Goal: Information Seeking & Learning: Learn about a topic

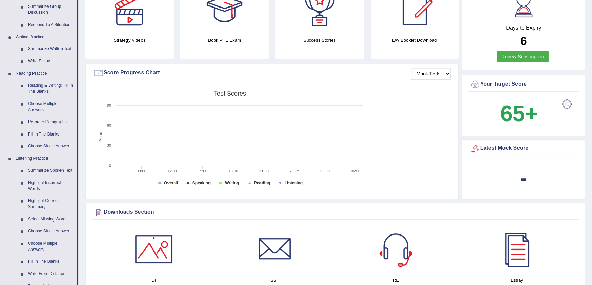
scroll to position [155, 0]
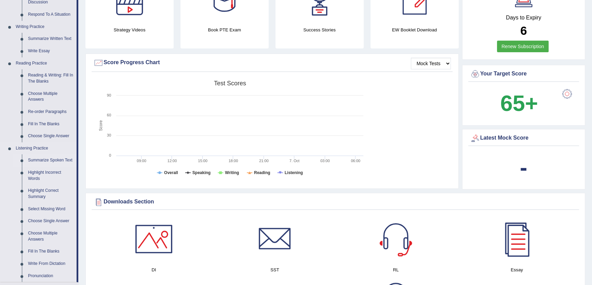
click at [53, 158] on link "Summarize Spoken Text" at bounding box center [51, 160] width 52 height 12
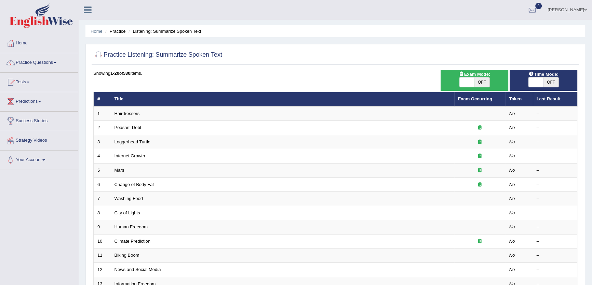
scroll to position [31, 0]
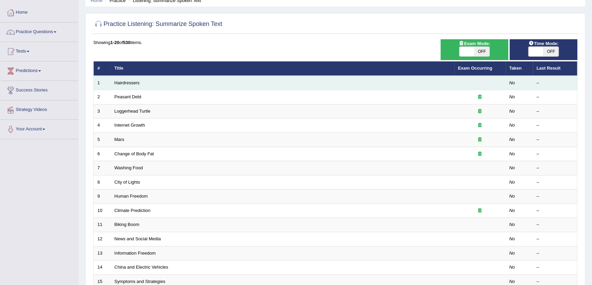
click at [139, 83] on td "Hairdressers" at bounding box center [282, 83] width 343 height 14
click at [125, 82] on link "Hairdressers" at bounding box center [126, 82] width 25 height 5
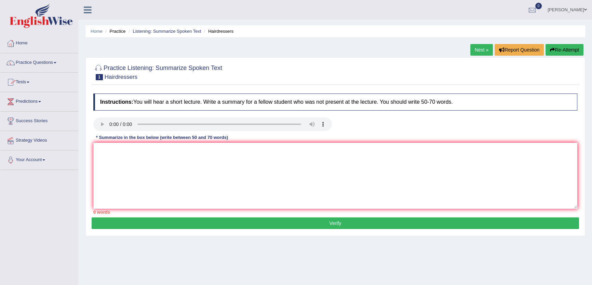
click at [483, 48] on link "Next »" at bounding box center [481, 50] width 23 height 12
click at [439, 49] on div "Home Practice Listening: Summarize Spoken Text Mars « Prev Next » Report Questi…" at bounding box center [335, 171] width 513 height 342
click at [450, 49] on link "« Prev" at bounding box center [456, 50] width 23 height 12
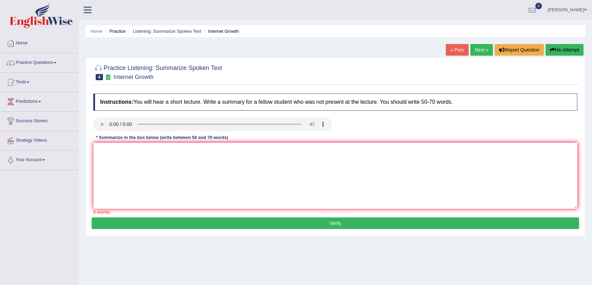
click at [475, 53] on link "Next »" at bounding box center [481, 50] width 23 height 12
type textarea "[URL][DOMAIN_NAME]"
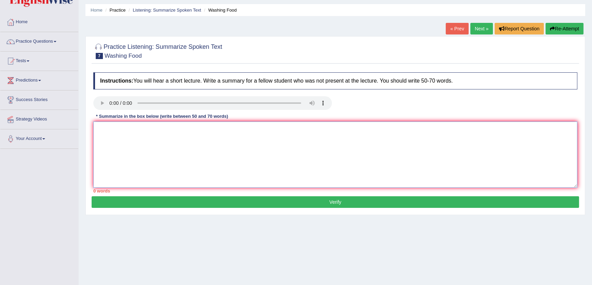
scroll to position [31, 0]
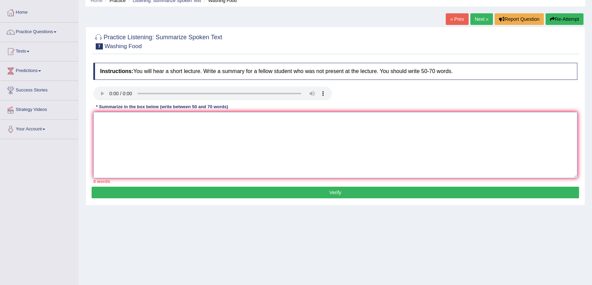
click at [192, 132] on textarea at bounding box center [335, 145] width 484 height 66
click at [278, 157] on textarea at bounding box center [335, 145] width 484 height 66
click at [125, 120] on textarea "The speaker comprehensive" at bounding box center [335, 145] width 484 height 66
click at [204, 125] on textarea "The speaker provided a comprehensive" at bounding box center [335, 145] width 484 height 66
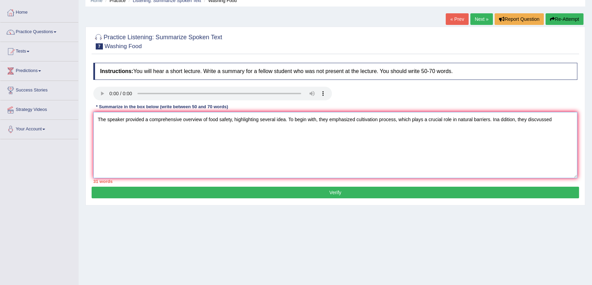
click at [540, 123] on textarea "The speaker provided a comprehensive overview of food safety, highlighting seve…" at bounding box center [335, 145] width 484 height 66
click at [551, 125] on textarea "The speaker provided a comprehensive overview of food safety, highlighting seve…" at bounding box center [335, 145] width 484 height 66
click at [502, 120] on textarea "The speaker provided a comprehensive overview of food safety, highlighting seve…" at bounding box center [335, 145] width 484 height 66
click at [565, 123] on textarea "The speaker provided a comprehensive overview of food safety, highlighting seve…" at bounding box center [335, 145] width 484 height 66
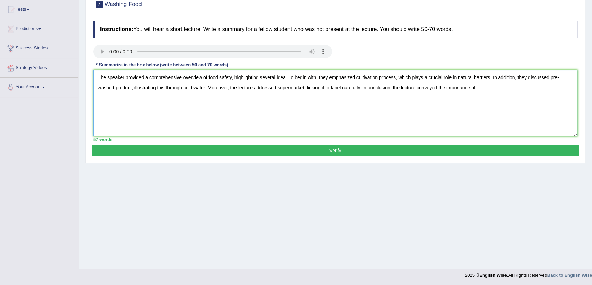
scroll to position [73, 0]
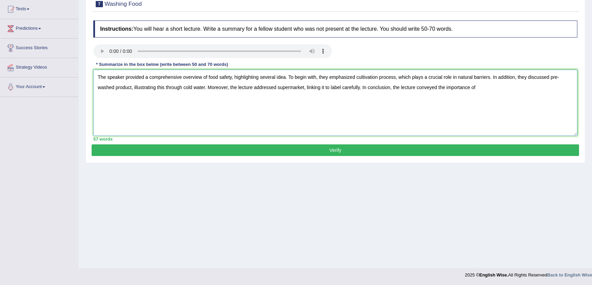
click at [495, 87] on textarea "The speaker provided a comprehensive overview of food safety, highlighting seve…" at bounding box center [335, 103] width 484 height 66
drag, startPoint x: 533, startPoint y: 94, endPoint x: 86, endPoint y: 76, distance: 447.8
click at [65, 65] on div "Toggle navigation Home Practice Questions Speaking Practice Read Aloud Repeat S…" at bounding box center [296, 104] width 592 height 355
click at [134, 117] on textarea "The speaker provided a comprehensive overview of food safety, highlighting seve…" at bounding box center [335, 103] width 484 height 66
type textarea "The speaker provided a comprehensive overview of food safety, highlighting seve…"
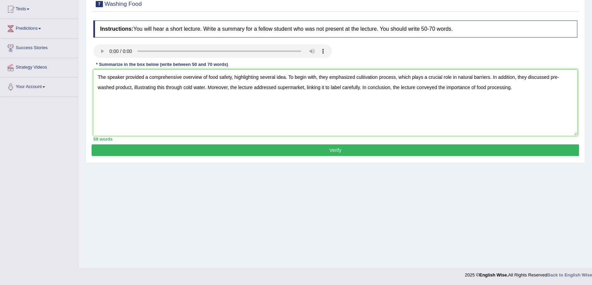
click at [350, 147] on button "Verify" at bounding box center [335, 150] width 487 height 12
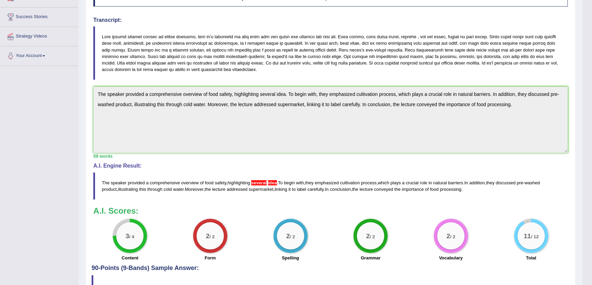
scroll to position [0, 0]
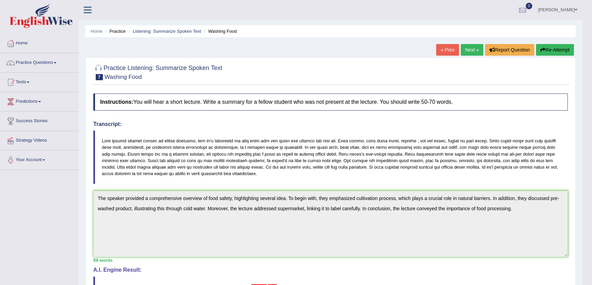
click at [562, 47] on button "Re-Attempt" at bounding box center [555, 50] width 38 height 12
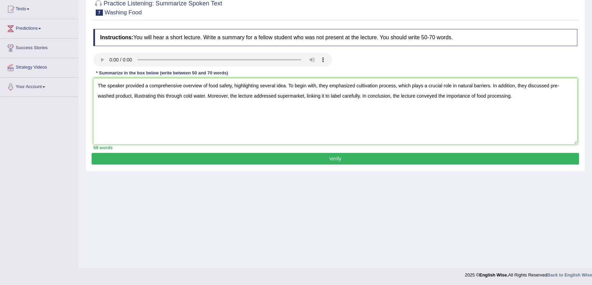
click at [284, 87] on textarea "The speaker provided a comprehensive overview of food safety, highlighting seve…" at bounding box center [335, 111] width 484 height 66
click at [219, 87] on textarea "The speaker provided a comprehensive overview of food safety, highlighting seve…" at bounding box center [335, 111] width 484 height 66
click at [413, 87] on textarea "The speaker provided a comprehensive overview of food and vegetable safety, hig…" at bounding box center [335, 111] width 484 height 66
click at [429, 87] on textarea "The speaker provided a comprehensive overview of food and vegetable safety, hig…" at bounding box center [335, 111] width 484 height 66
click at [192, 98] on textarea "The speaker provided a comprehensive overview of food and vegetable safety, hig…" at bounding box center [335, 111] width 484 height 66
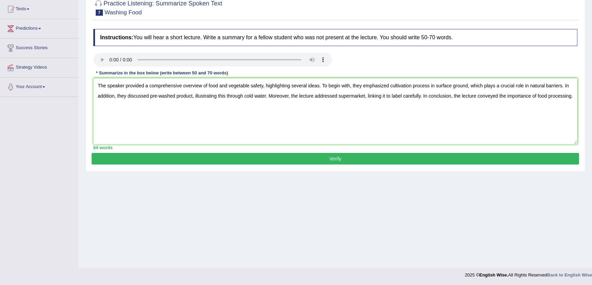
type textarea "The speaker provided a comprehensive overview of food and vegetable safety, hig…"
click at [349, 156] on button "Verify" at bounding box center [335, 159] width 487 height 12
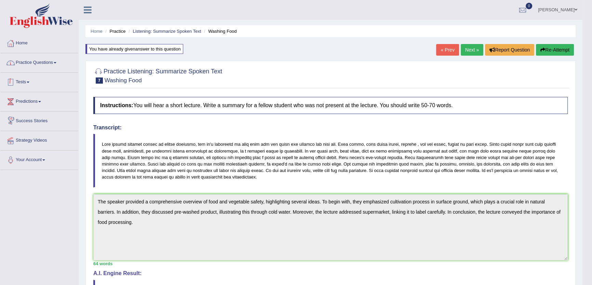
click at [37, 66] on link "Practice Questions" at bounding box center [39, 61] width 78 height 17
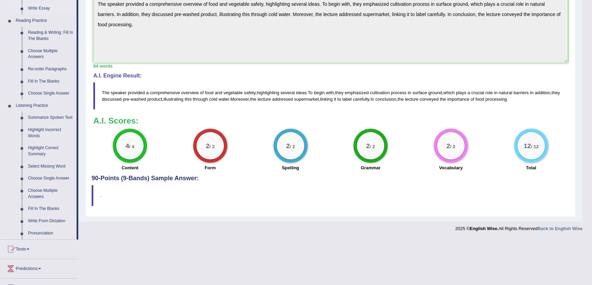
scroll to position [244, 0]
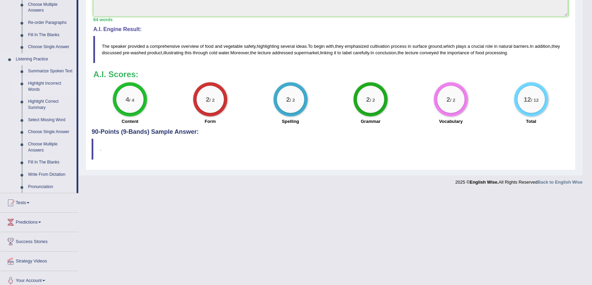
click at [49, 88] on link "Highlight Incorrect Words" at bounding box center [51, 87] width 52 height 18
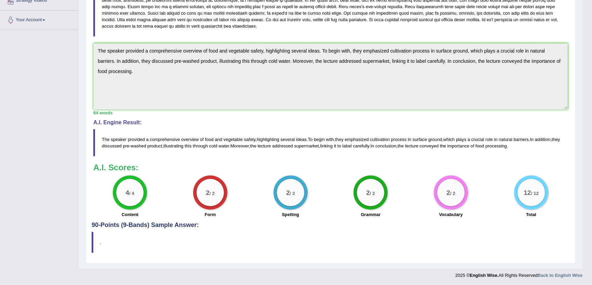
scroll to position [120, 0]
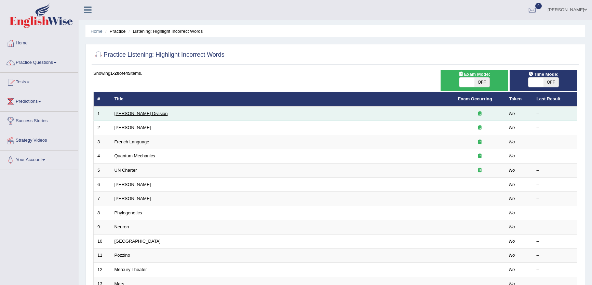
click at [124, 115] on td "[PERSON_NAME] Division" at bounding box center [282, 114] width 343 height 14
click at [124, 115] on link "[PERSON_NAME] Division" at bounding box center [140, 113] width 53 height 5
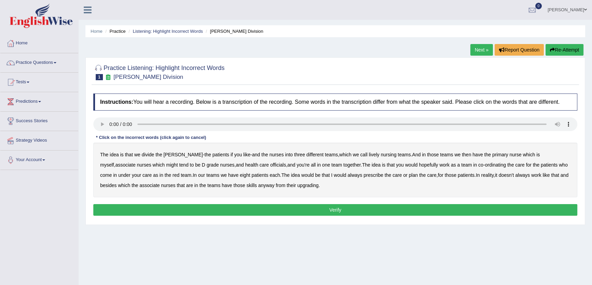
scroll to position [31, 0]
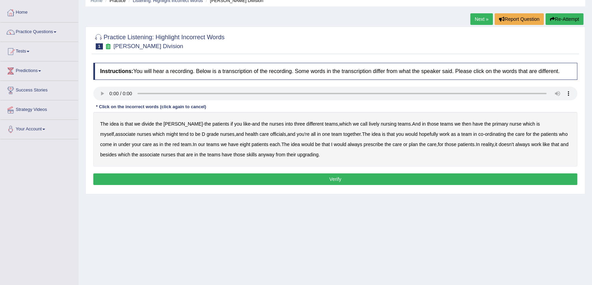
click at [149, 126] on b "divide" at bounding box center [147, 123] width 13 height 5
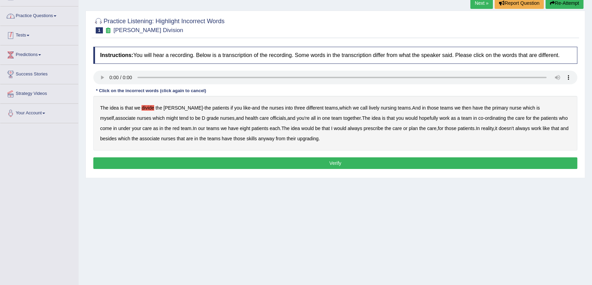
scroll to position [62, 0]
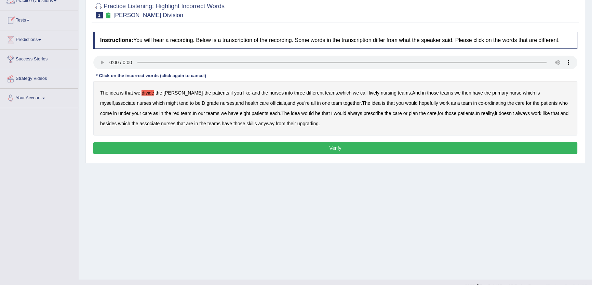
click at [144, 93] on b "divide" at bounding box center [147, 92] width 13 height 5
click at [369, 91] on b "lively" at bounding box center [374, 92] width 11 height 5
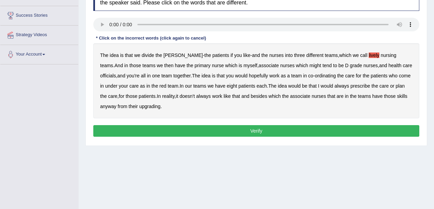
scroll to position [107, 0]
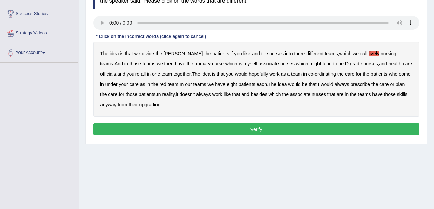
drag, startPoint x: 282, startPoint y: 62, endPoint x: 266, endPoint y: 58, distance: 15.9
click at [309, 62] on b "might" at bounding box center [315, 63] width 12 height 5
drag, startPoint x: 248, startPoint y: 134, endPoint x: 248, endPoint y: 129, distance: 4.8
click at [248, 133] on div "Instructions: You will hear a recording. Below is a transcription of the record…" at bounding box center [256, 62] width 329 height 158
click at [248, 129] on button "Verify" at bounding box center [256, 130] width 326 height 12
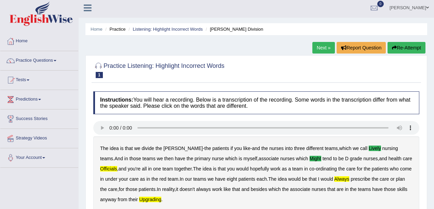
scroll to position [0, 0]
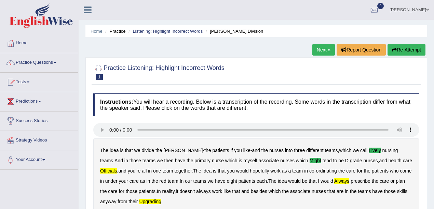
click at [424, 51] on button "Re-Attempt" at bounding box center [406, 50] width 38 height 12
click at [418, 49] on button "Re-Attempt" at bounding box center [406, 50] width 38 height 12
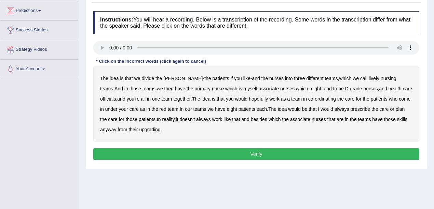
click at [369, 77] on b "lively" at bounding box center [374, 78] width 11 height 5
drag, startPoint x: 292, startPoint y: 88, endPoint x: 271, endPoint y: 93, distance: 22.5
click at [309, 87] on b "might" at bounding box center [315, 88] width 12 height 5
click at [127, 77] on b "that" at bounding box center [129, 78] width 8 height 5
click at [253, 154] on button "Verify" at bounding box center [256, 155] width 326 height 12
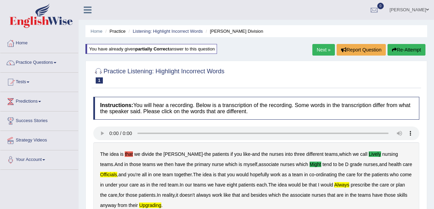
click at [328, 53] on link "Next »" at bounding box center [323, 50] width 23 height 12
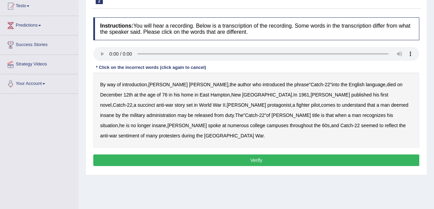
scroll to position [68, 0]
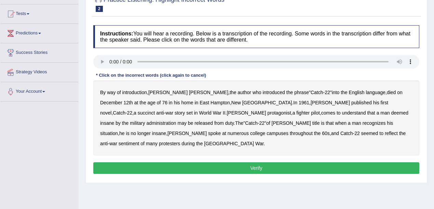
click at [155, 110] on b "succinct" at bounding box center [146, 112] width 17 height 5
click at [176, 121] on b "administration" at bounding box center [161, 123] width 30 height 5
click at [118, 131] on b "situation" at bounding box center [109, 133] width 18 height 5
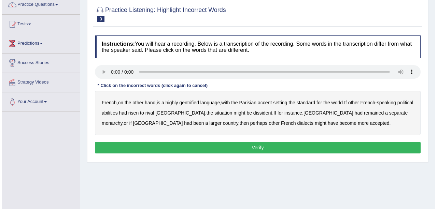
scroll to position [68, 0]
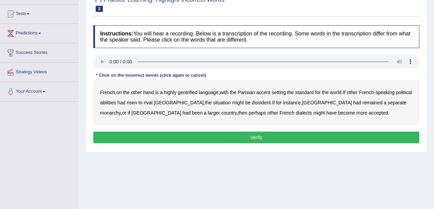
click at [191, 92] on b "gentrified" at bounding box center [188, 92] width 20 height 5
click at [116, 102] on b "abilities" at bounding box center [108, 102] width 16 height 5
click at [252, 103] on b "dissident" at bounding box center [261, 102] width 19 height 5
click at [121, 110] on b "monarchy" at bounding box center [110, 112] width 20 height 5
click at [249, 111] on b "perhaps" at bounding box center [257, 112] width 17 height 5
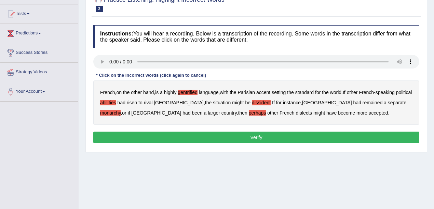
click at [254, 133] on button "Verify" at bounding box center [256, 138] width 326 height 12
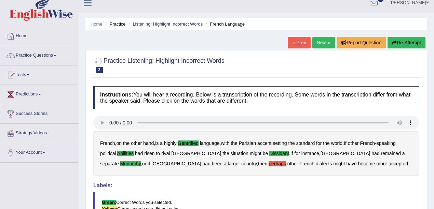
scroll to position [0, 0]
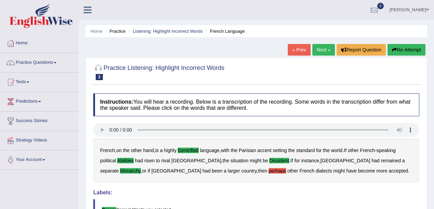
click at [321, 50] on link "Next »" at bounding box center [323, 50] width 23 height 12
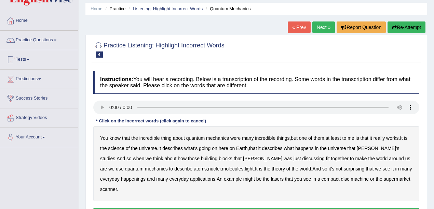
scroll to position [45, 0]
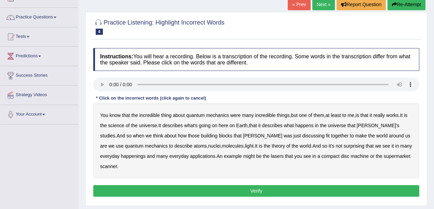
click at [322, 8] on link "Next »" at bounding box center [323, 5] width 23 height 12
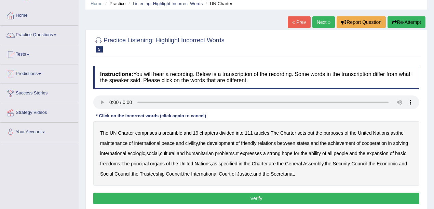
scroll to position [23, 0]
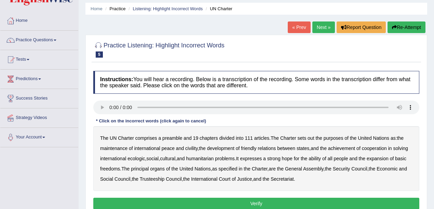
click at [320, 25] on link "Next »" at bounding box center [323, 28] width 23 height 12
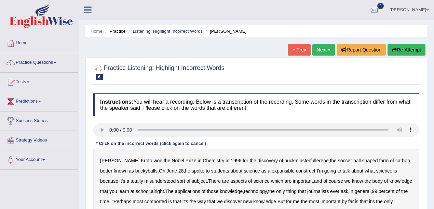
click at [321, 53] on link "Next »" at bounding box center [323, 50] width 23 height 12
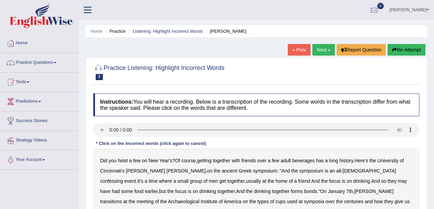
click at [322, 53] on link "Next »" at bounding box center [323, 50] width 23 height 12
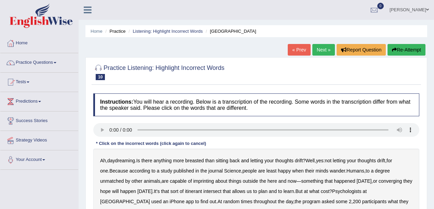
click at [318, 51] on link "Next »" at bounding box center [323, 50] width 23 height 12
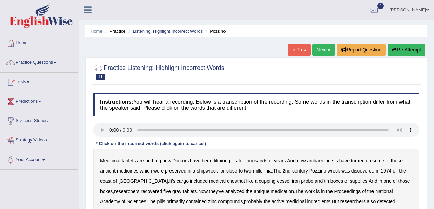
click at [319, 52] on link "Next »" at bounding box center [323, 50] width 23 height 12
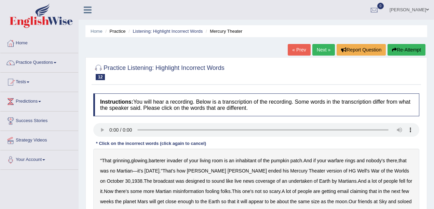
click at [317, 50] on link "Next »" at bounding box center [323, 50] width 23 height 12
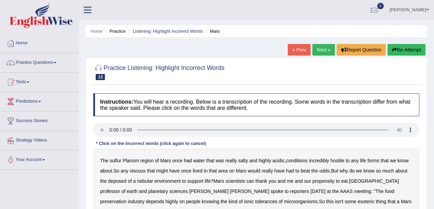
click at [316, 51] on link "Next »" at bounding box center [323, 50] width 23 height 12
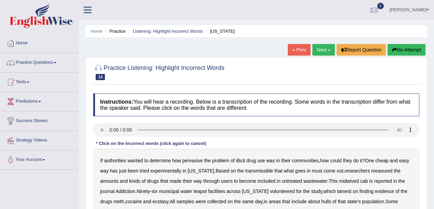
click at [319, 49] on link "Next »" at bounding box center [323, 50] width 23 height 12
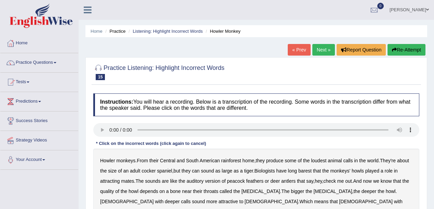
click at [316, 52] on link "Next »" at bounding box center [323, 50] width 23 height 12
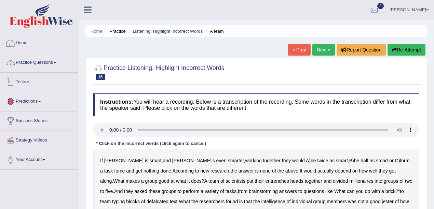
click at [43, 69] on link "Practice Questions" at bounding box center [39, 61] width 78 height 17
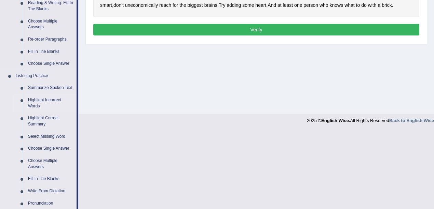
click at [37, 102] on link "Highlight Incorrect Words" at bounding box center [51, 103] width 52 height 18
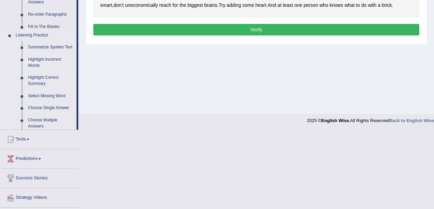
scroll to position [149, 0]
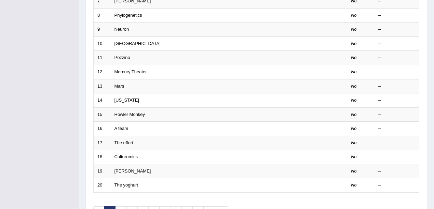
scroll to position [240, 0]
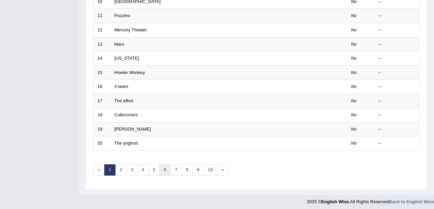
click at [165, 168] on link "6" at bounding box center [164, 170] width 11 height 11
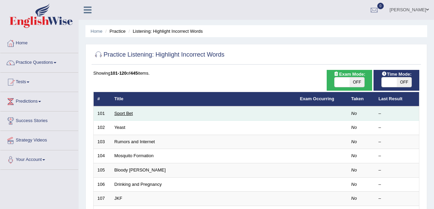
click at [128, 112] on link "Sport Bet" at bounding box center [123, 113] width 18 height 5
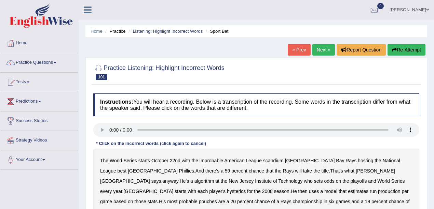
click at [323, 50] on link "Next »" at bounding box center [323, 50] width 23 height 12
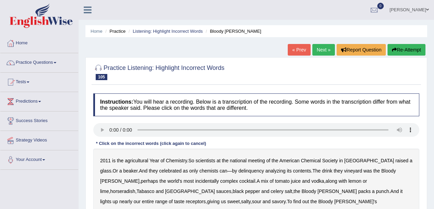
click at [323, 50] on link "Next »" at bounding box center [323, 50] width 23 height 12
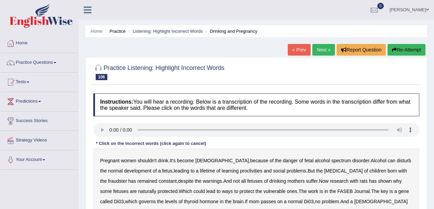
click at [323, 50] on link "Next »" at bounding box center [323, 50] width 23 height 12
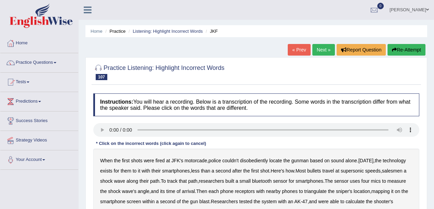
click at [323, 50] on link "Next »" at bounding box center [323, 50] width 23 height 12
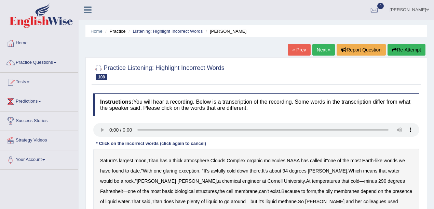
click at [332, 40] on div "Home Practice Listening: Highlight Incorrect Words [PERSON_NAME] « Prev Next » …" at bounding box center [256, 171] width 355 height 342
click at [325, 46] on link "Next »" at bounding box center [323, 50] width 23 height 12
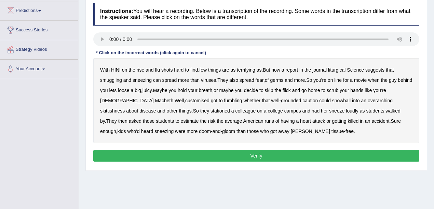
click at [338, 70] on b "liturgical" at bounding box center [336, 69] width 17 height 5
click at [113, 82] on div "With HINI on the rise and [MEDICAL_DATA] hard to find , few things are as terri…" at bounding box center [256, 100] width 326 height 85
click at [115, 81] on b "smuggling" at bounding box center [111, 80] width 22 height 5
click at [185, 101] on b "customised" at bounding box center [197, 100] width 24 height 5
click at [224, 99] on b "fumbling" at bounding box center [233, 100] width 18 height 5
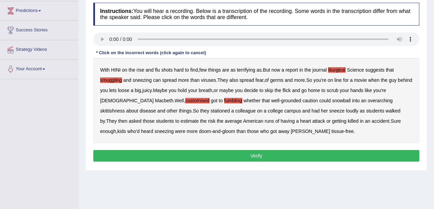
click at [245, 153] on button "Verify" at bounding box center [256, 156] width 326 height 12
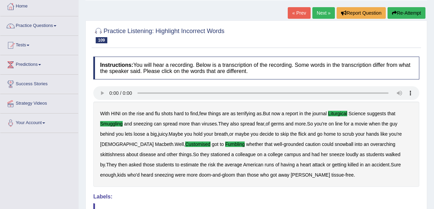
scroll to position [36, 0]
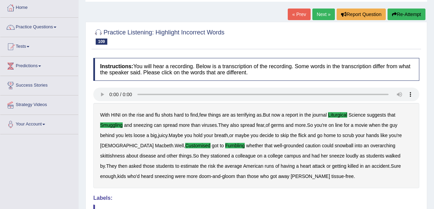
click at [321, 14] on link "Next »" at bounding box center [323, 15] width 23 height 12
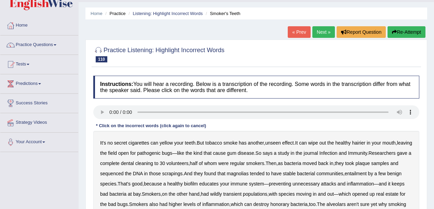
scroll to position [68, 0]
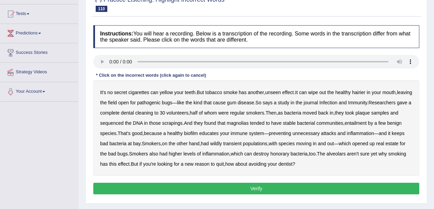
click at [220, 92] on b "tobacco" at bounding box center [213, 92] width 17 height 5
click at [358, 91] on b "hairier" at bounding box center [358, 92] width 13 height 5
click at [189, 113] on b "volunteers" at bounding box center [177, 112] width 22 height 5
click at [249, 123] on b "magnolias" at bounding box center [238, 123] width 22 height 5
click at [116, 133] on b "species" at bounding box center [108, 133] width 16 height 5
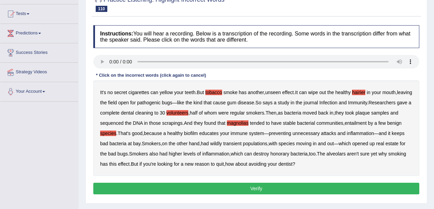
click at [289, 151] on b "honorary" at bounding box center [279, 153] width 19 height 5
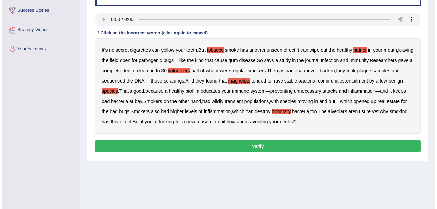
scroll to position [114, 0]
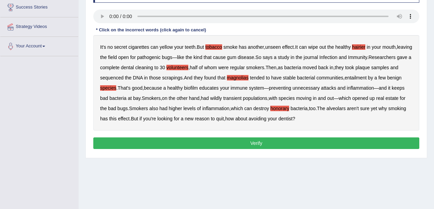
click at [242, 144] on button "Verify" at bounding box center [256, 144] width 326 height 12
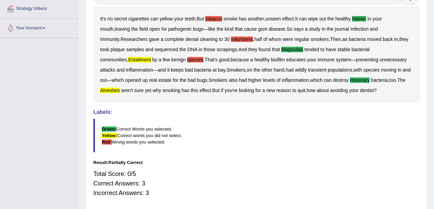
scroll to position [18, 0]
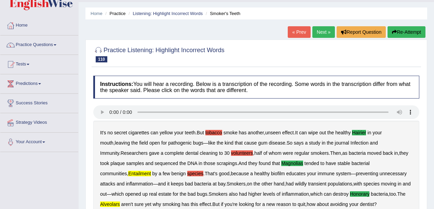
click at [316, 30] on link "Next »" at bounding box center [323, 32] width 23 height 12
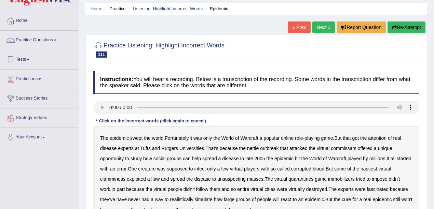
scroll to position [45, 0]
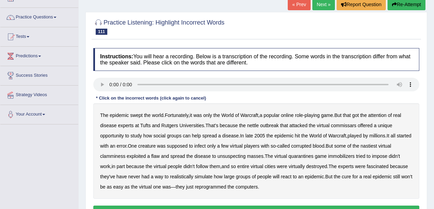
click at [252, 126] on b "nettle" at bounding box center [253, 125] width 12 height 5
click at [365, 124] on b "offered" at bounding box center [365, 125] width 15 height 5
click at [111, 156] on b "clamminess" at bounding box center [112, 156] width 25 height 5
click at [339, 155] on b "immobilizers" at bounding box center [341, 156] width 27 height 5
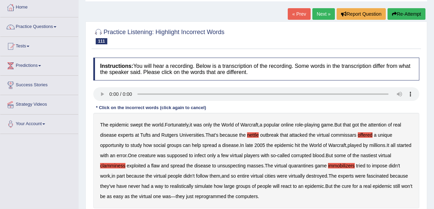
scroll to position [114, 0]
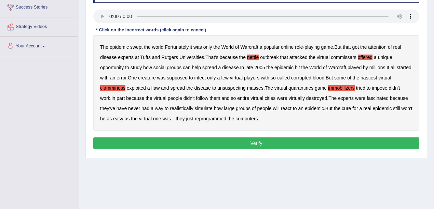
click at [243, 145] on button "Verify" at bounding box center [256, 144] width 326 height 12
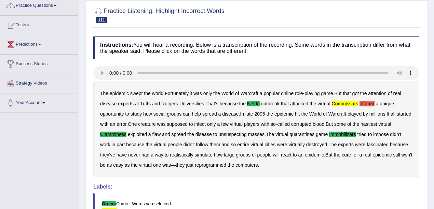
scroll to position [0, 0]
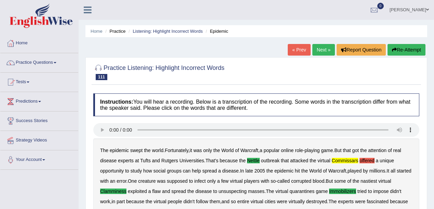
click at [312, 48] on link "Next »" at bounding box center [323, 50] width 23 height 12
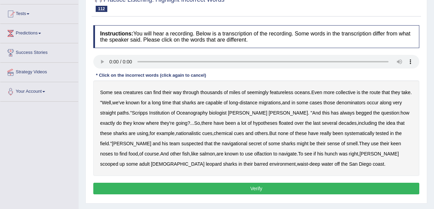
scroll to position [114, 0]
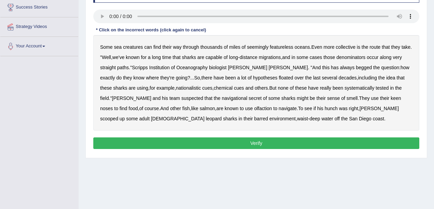
click at [341, 45] on b "collective" at bounding box center [346, 46] width 20 height 5
click at [186, 139] on button "Verify" at bounding box center [256, 144] width 326 height 12
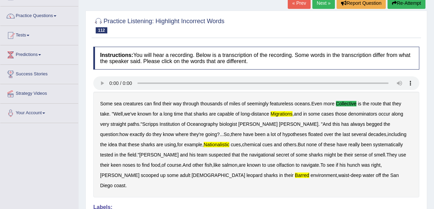
scroll to position [0, 0]
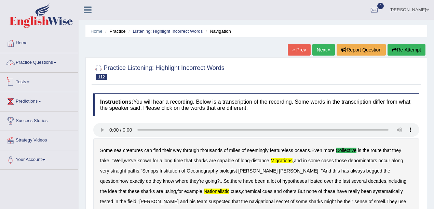
click at [31, 64] on link "Practice Questions" at bounding box center [39, 61] width 78 height 17
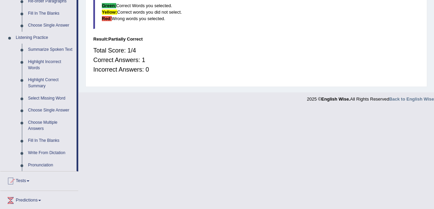
scroll to position [273, 0]
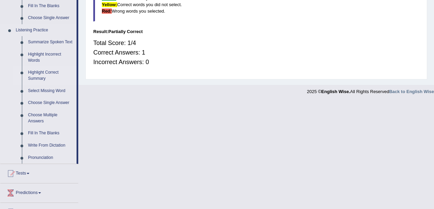
click at [38, 74] on link "Highlight Correct Summary" at bounding box center [51, 76] width 52 height 18
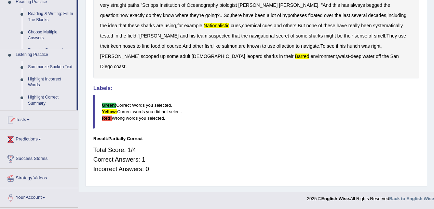
scroll to position [154, 0]
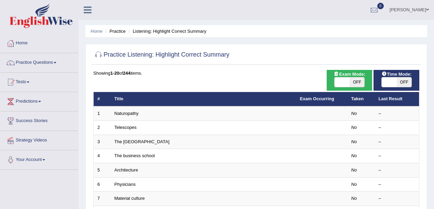
click at [127, 114] on link "Naturopathy" at bounding box center [126, 113] width 24 height 5
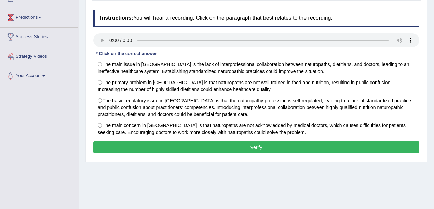
scroll to position [91, 0]
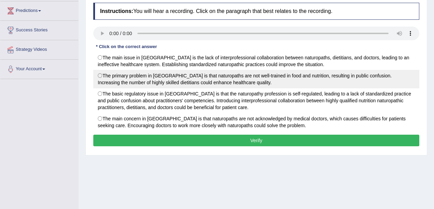
click at [180, 73] on label "The primary problem in Australia is that naturopaths are not well-trained in fo…" at bounding box center [256, 79] width 326 height 18
radio input "true"
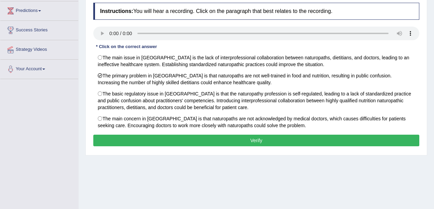
click at [274, 141] on button "Verify" at bounding box center [256, 141] width 326 height 12
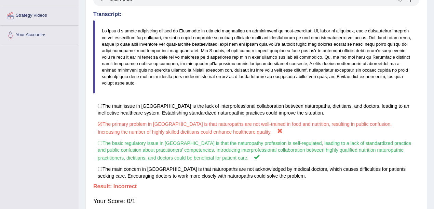
scroll to position [13, 0]
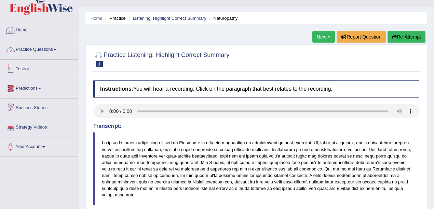
click at [41, 46] on link "Practice Questions" at bounding box center [39, 48] width 78 height 17
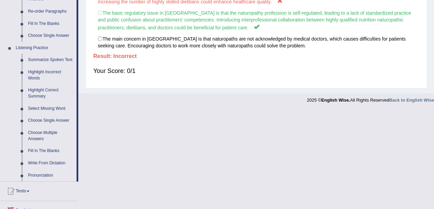
scroll to position [264, 0]
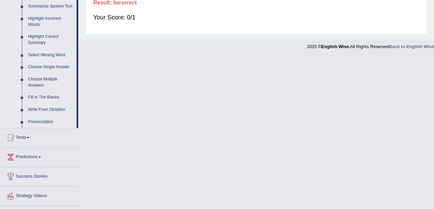
click at [53, 54] on link "Select Missing Word" at bounding box center [51, 55] width 52 height 12
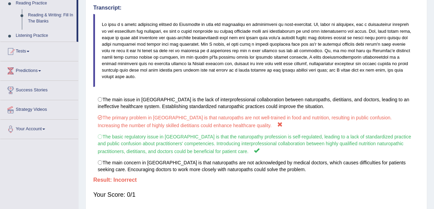
scroll to position [93, 0]
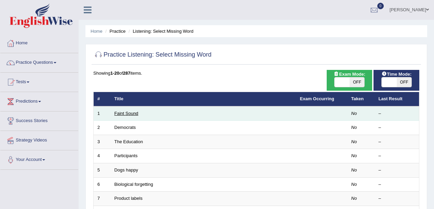
click at [126, 113] on link "Faint Sound" at bounding box center [126, 113] width 24 height 5
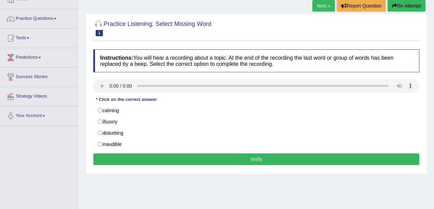
scroll to position [45, 0]
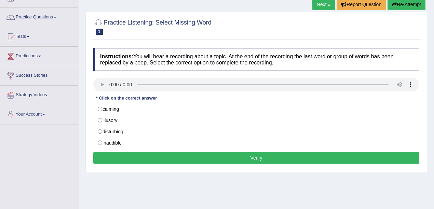
click at [105, 85] on div "Instructions: You will hear a recording about a topic. At the end of the record…" at bounding box center [256, 107] width 329 height 125
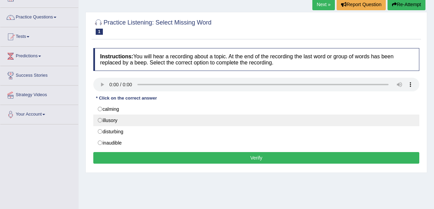
click at [139, 116] on label "illusory" at bounding box center [256, 121] width 326 height 12
radio input "true"
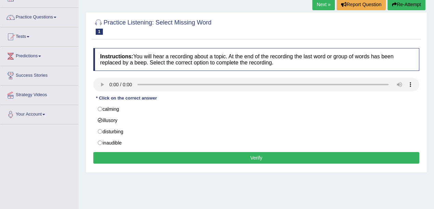
click at [221, 149] on div "Instructions: You will hear a recording about a topic. At the end of the record…" at bounding box center [256, 107] width 329 height 125
click at [238, 157] on button "Verify" at bounding box center [256, 158] width 326 height 12
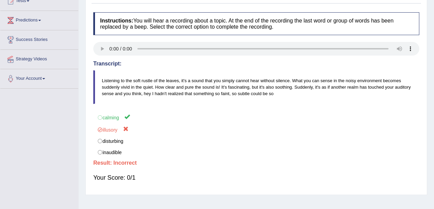
scroll to position [0, 0]
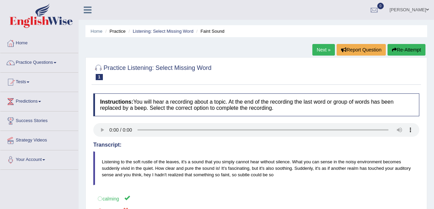
click at [323, 48] on link "Next »" at bounding box center [323, 50] width 23 height 12
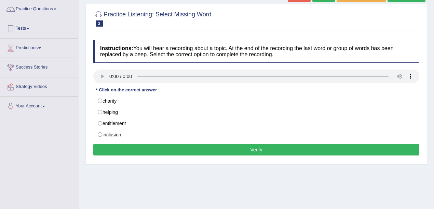
scroll to position [114, 0]
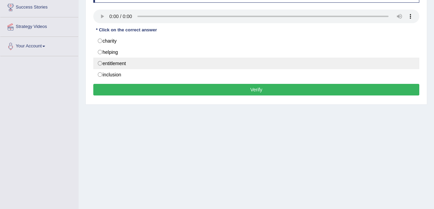
click at [120, 63] on label "entitlement" at bounding box center [256, 64] width 326 height 12
radio input "true"
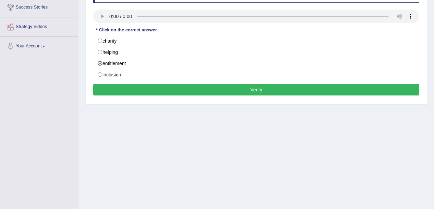
click at [209, 90] on button "Verify" at bounding box center [256, 90] width 326 height 12
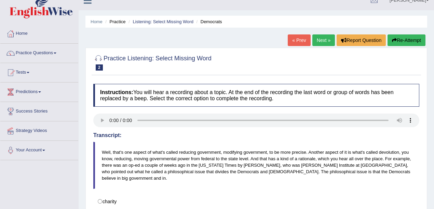
scroll to position [0, 0]
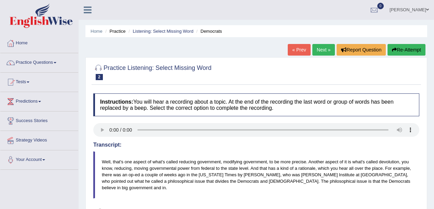
click at [405, 53] on button "Re-Attempt" at bounding box center [406, 50] width 38 height 12
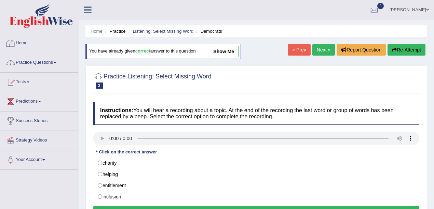
click at [50, 66] on link "Practice Questions" at bounding box center [39, 61] width 78 height 17
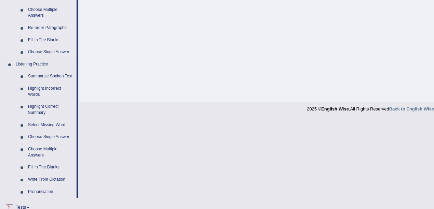
scroll to position [296, 0]
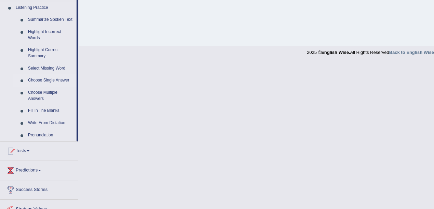
click at [47, 80] on link "Choose Single Answer" at bounding box center [51, 80] width 52 height 12
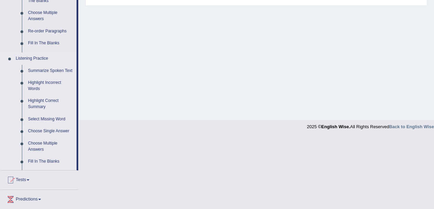
scroll to position [149, 0]
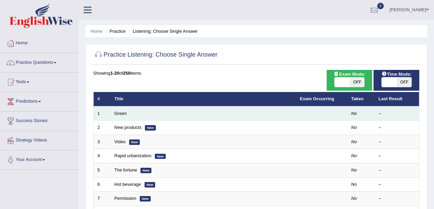
click at [114, 113] on td "Green" at bounding box center [203, 114] width 185 height 14
click at [119, 113] on link "Green" at bounding box center [120, 113] width 12 height 5
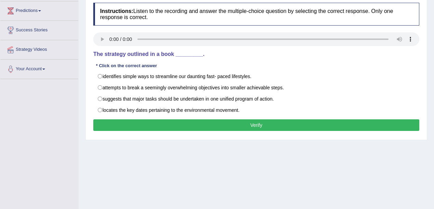
scroll to position [91, 0]
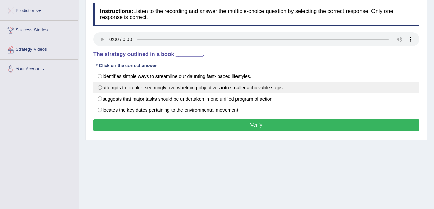
click at [179, 90] on label "attempts to break a seemingly overwhelming objectives into smaller achievable s…" at bounding box center [256, 88] width 326 height 12
radio input "true"
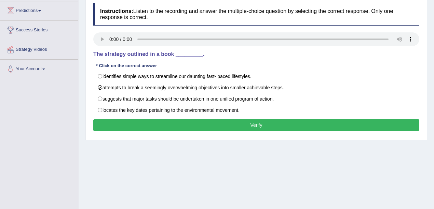
click at [256, 126] on button "Verify" at bounding box center [256, 126] width 326 height 12
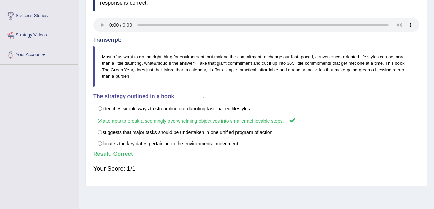
scroll to position [13, 0]
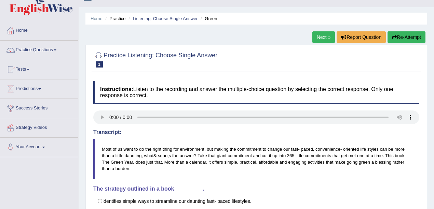
click at [319, 35] on link "Next »" at bounding box center [323, 37] width 23 height 12
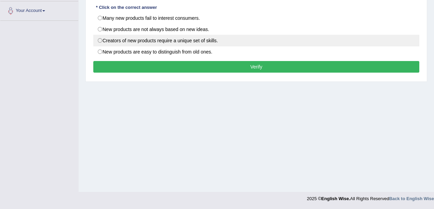
click at [158, 43] on label "Creators of new products require a unique set of skills." at bounding box center [256, 41] width 326 height 12
radio input "true"
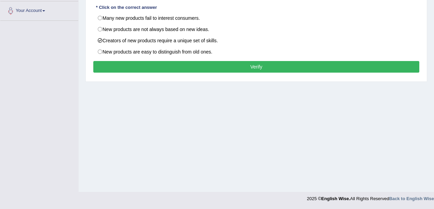
click at [231, 65] on button "Verify" at bounding box center [256, 67] width 326 height 12
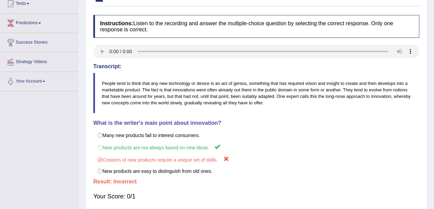
scroll to position [13, 0]
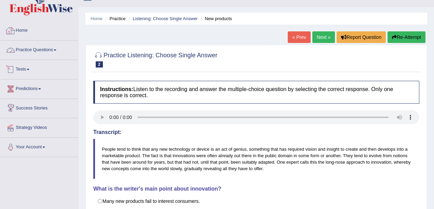
click at [49, 54] on link "Practice Questions" at bounding box center [39, 49] width 78 height 17
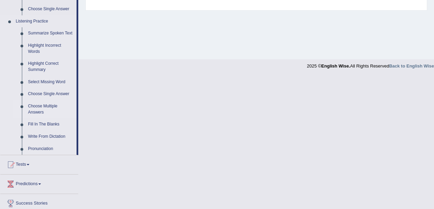
scroll to position [325, 0]
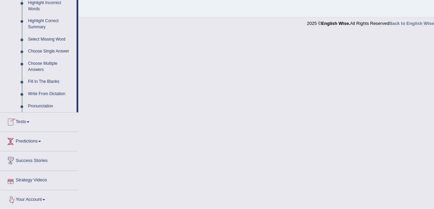
click at [39, 70] on link "Choose Multiple Answers" at bounding box center [51, 67] width 52 height 18
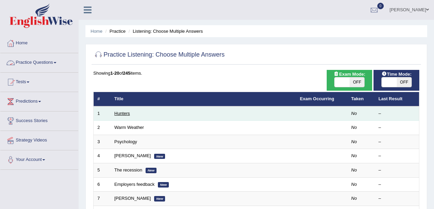
click at [120, 114] on link "Hunters" at bounding box center [122, 113] width 16 height 5
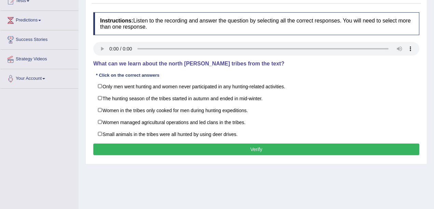
scroll to position [81, 0]
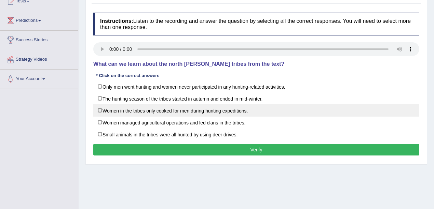
click at [114, 108] on label "Women in the tribes only cooked for men during hunting expeditions." at bounding box center [256, 111] width 326 height 12
checkbox input "true"
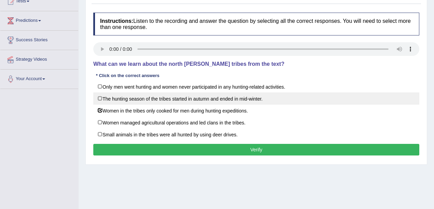
click at [114, 95] on label "The hunting season of the tribes started in autumn and ended in mid-winter." at bounding box center [256, 99] width 326 height 12
checkbox input "true"
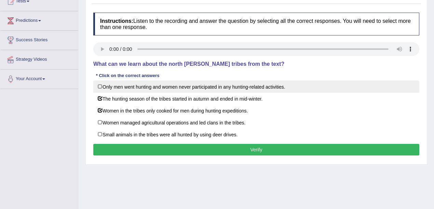
click at [113, 89] on label "Only men went hunting and women never participated in any hunting-related activ…" at bounding box center [256, 87] width 326 height 12
checkbox input "true"
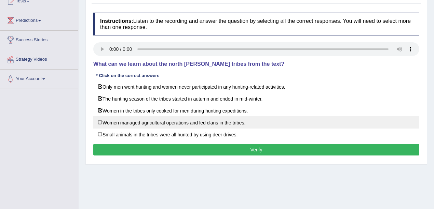
click at [108, 122] on label "Women managed agricultural operations and led clans in the tribes." at bounding box center [256, 122] width 326 height 12
checkbox input "true"
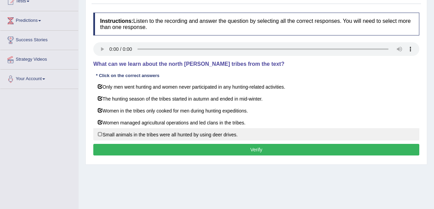
click at [102, 135] on label "Small animals in the tribes were all hunted by using deer drives." at bounding box center [256, 134] width 326 height 12
checkbox input "true"
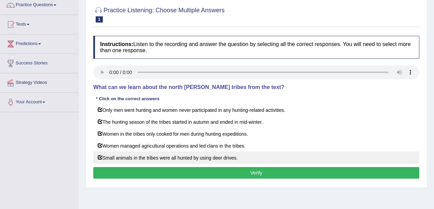
scroll to position [13, 0]
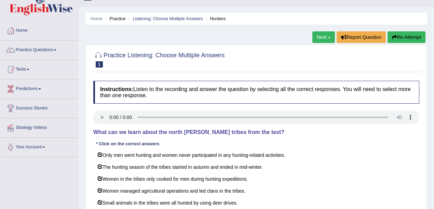
click at [400, 32] on button "Re-Attempt" at bounding box center [406, 37] width 38 height 12
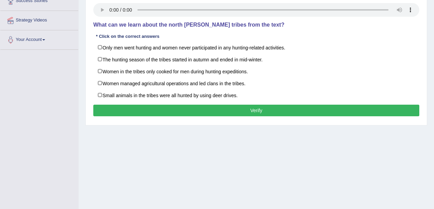
scroll to position [149, 0]
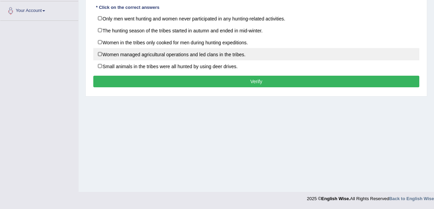
click at [157, 49] on label "Women managed agricultural operations and led clans in the tribes." at bounding box center [256, 54] width 326 height 12
checkbox input "true"
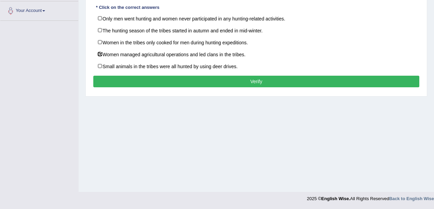
click at [255, 79] on button "Verify" at bounding box center [256, 82] width 326 height 12
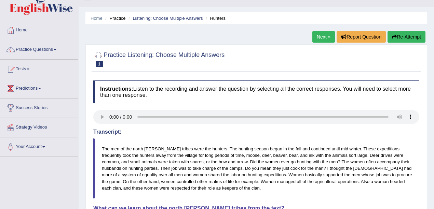
scroll to position [13, 0]
click at [400, 36] on button "Re-Attempt" at bounding box center [406, 37] width 38 height 12
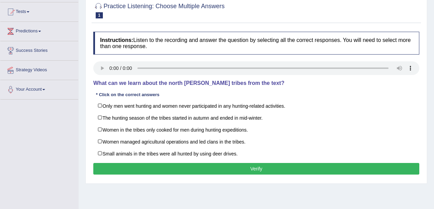
scroll to position [126, 0]
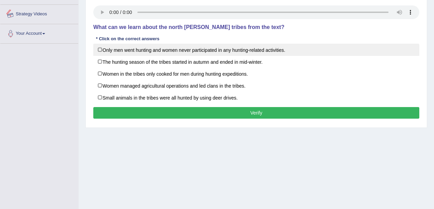
click at [118, 47] on label "Only men went hunting and women never participated in any hunting-related activ…" at bounding box center [256, 50] width 326 height 12
checkbox input "true"
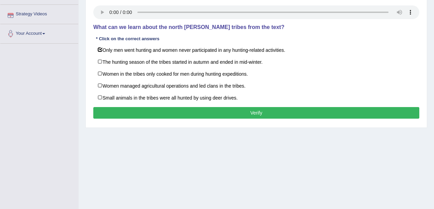
click at [256, 112] on button "Verify" at bounding box center [256, 113] width 326 height 12
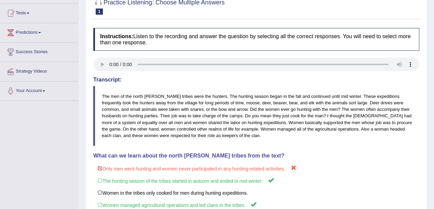
scroll to position [2, 0]
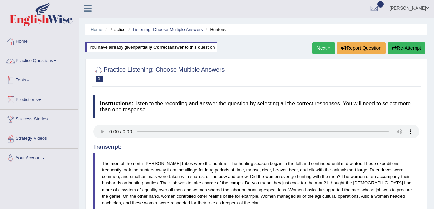
click at [38, 62] on link "Practice Questions" at bounding box center [39, 60] width 78 height 17
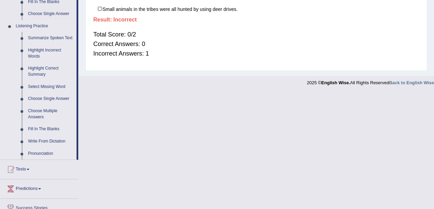
scroll to position [320, 0]
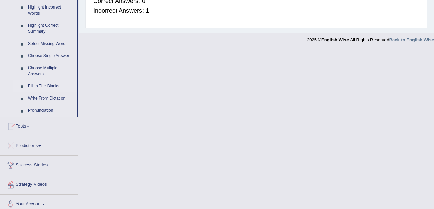
click at [50, 85] on link "Fill In The Blanks" at bounding box center [51, 86] width 52 height 12
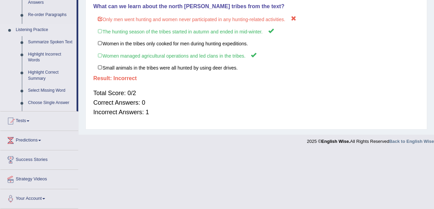
scroll to position [143, 0]
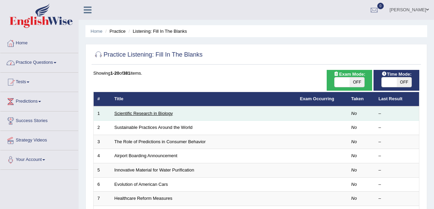
click at [141, 114] on link "Scientific Research in Biology" at bounding box center [143, 113] width 58 height 5
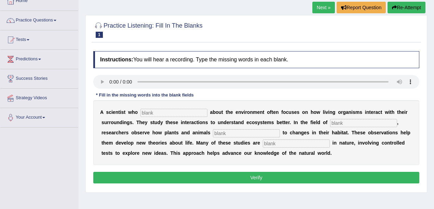
scroll to position [91, 0]
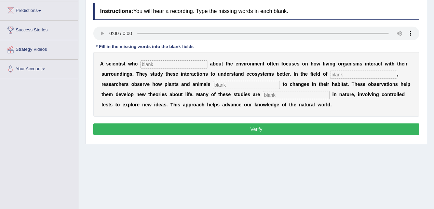
click at [170, 61] on input "text" at bounding box center [173, 64] width 67 height 8
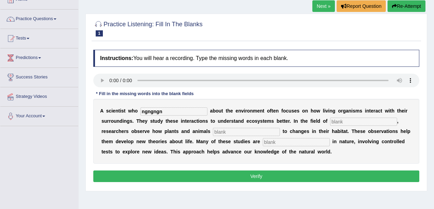
scroll to position [36, 0]
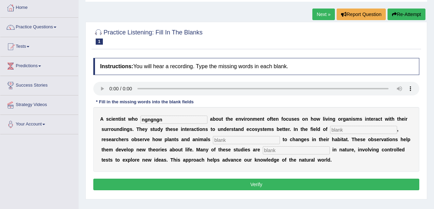
type input "ngngngn"
drag, startPoint x: 174, startPoint y: 119, endPoint x: 112, endPoint y: 121, distance: 61.8
click at [113, 121] on div "A s c i e n t i s t w h o ngngngn a b o u t t h e e n v i r o n m e n t o f t e…" at bounding box center [256, 139] width 326 height 65
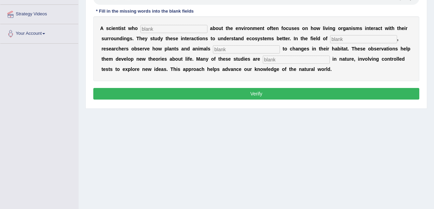
click at [195, 27] on input "text" at bounding box center [173, 29] width 67 height 8
type input "carries"
click at [336, 36] on input "text" at bounding box center [363, 39] width 67 height 8
type input "biology"
click at [245, 51] on input "text" at bounding box center [246, 49] width 67 height 8
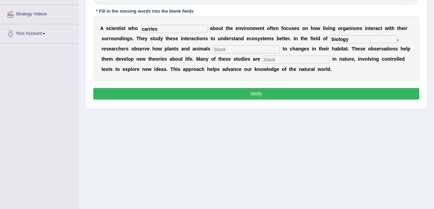
click at [243, 51] on input "text" at bounding box center [246, 49] width 67 height 8
type input "respond"
click at [286, 64] on div "A s c i e n t i s t w h o carries a b o u t t h e e n v i r o n m e n t o f t e…" at bounding box center [256, 48] width 326 height 65
click at [290, 59] on input "text" at bounding box center [296, 60] width 67 height 8
click at [314, 61] on input "experimenastl" at bounding box center [296, 60] width 67 height 8
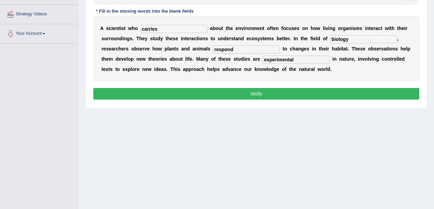
type input "experimental"
drag, startPoint x: 165, startPoint y: 30, endPoint x: 129, endPoint y: 27, distance: 36.3
click at [129, 27] on div "A s c i e n t i s t w h o carries a b o u t t h e e n v i r o n m e n t o f t e…" at bounding box center [256, 48] width 326 height 65
click at [280, 99] on div "Instructions: You will hear a recording. Type the missing words in each blank. …" at bounding box center [256, 34] width 329 height 141
click at [167, 30] on input "cares" at bounding box center [173, 29] width 67 height 8
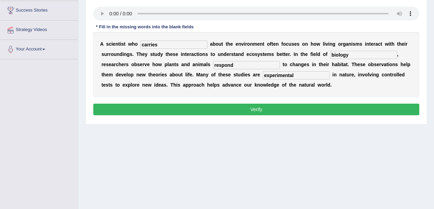
scroll to position [104, 0]
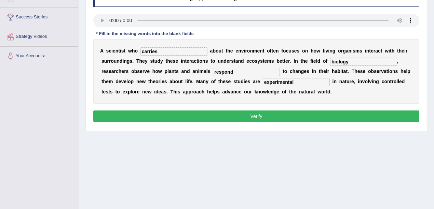
type input "carries"
click at [330, 111] on button "Verify" at bounding box center [256, 117] width 326 height 12
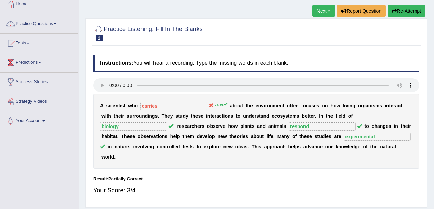
scroll to position [0, 0]
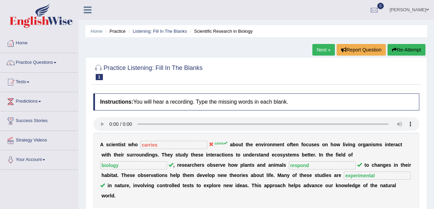
click at [320, 45] on link "Next »" at bounding box center [323, 50] width 23 height 12
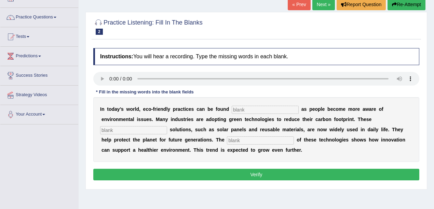
click at [273, 110] on input "text" at bounding box center [265, 110] width 67 height 8
type input "e"
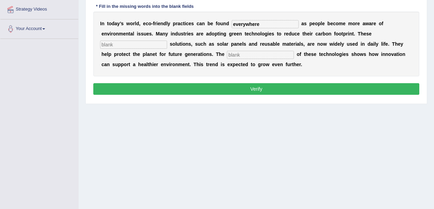
scroll to position [137, 0]
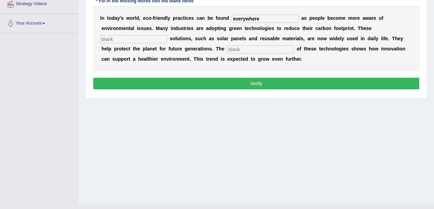
type input "everywhere"
click at [142, 38] on input "text" at bounding box center [133, 39] width 67 height 8
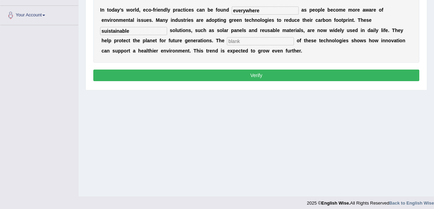
scroll to position [149, 0]
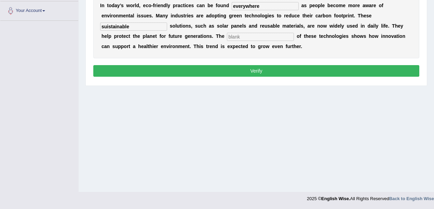
click at [108, 26] on input "suistainable" at bounding box center [133, 27] width 67 height 8
type input "sustainable"
click at [251, 41] on div "I n t o d a y ’ s w o r l d , e c o - f r i e n d l y p r a c t i c e s c a n b…" at bounding box center [256, 26] width 326 height 65
click at [252, 38] on input "text" at bounding box center [260, 37] width 67 height 8
click at [252, 38] on input "application" at bounding box center [260, 37] width 67 height 8
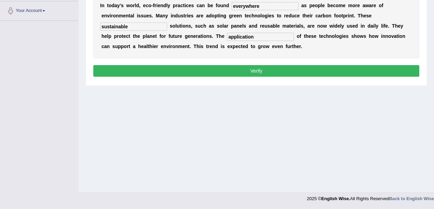
type input "application"
click at [255, 69] on button "Verify" at bounding box center [256, 71] width 326 height 12
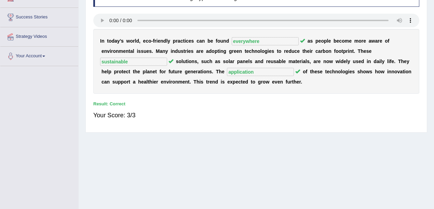
scroll to position [0, 0]
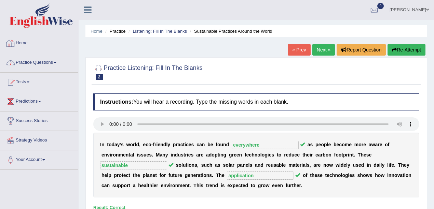
click at [44, 70] on link "Practice Questions" at bounding box center [39, 61] width 78 height 17
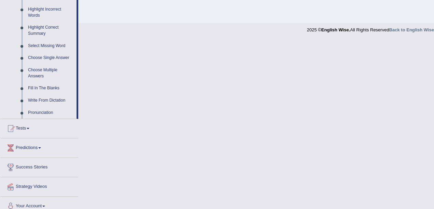
scroll to position [319, 0]
click at [52, 98] on link "Write From Dictation" at bounding box center [51, 100] width 52 height 12
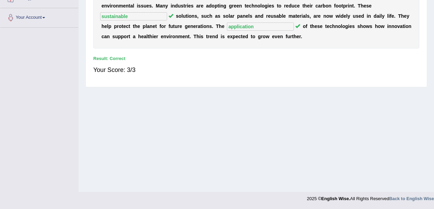
scroll to position [80, 0]
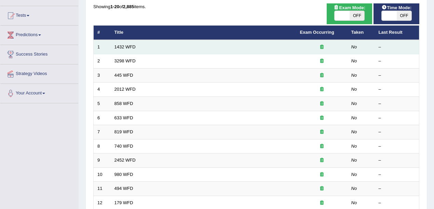
scroll to position [68, 0]
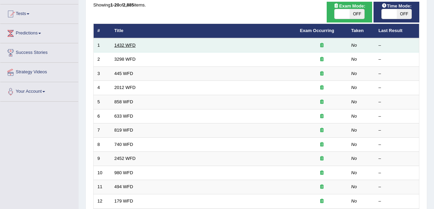
click at [130, 45] on link "1432 WFD" at bounding box center [124, 45] width 21 height 5
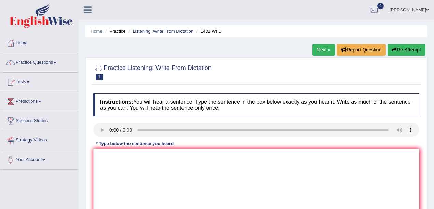
scroll to position [45, 0]
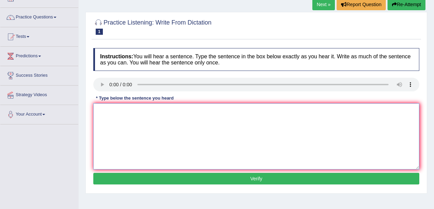
click at [142, 115] on textarea at bounding box center [256, 136] width 326 height 66
click at [179, 111] on textarea "More physical activity activies is more beneficial beeneficeaall to your our he…" at bounding box center [256, 136] width 326 height 66
click at [301, 121] on textarea "More physical activity activies is more benefit beneficial beeneficeaall to you…" at bounding box center [256, 136] width 326 height 66
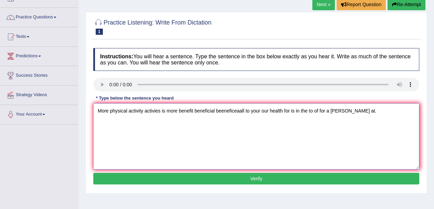
click at [338, 114] on textarea "More physical activity activies is more benefit beneficial beeneficeaall to you…" at bounding box center [256, 136] width 326 height 66
click at [337, 111] on textarea "More physical activity activies is more benefit beneficial beeneficeaall to you…" at bounding box center [256, 136] width 326 height 66
click at [343, 110] on textarea "More physical activity activies is more benefit beneficial beeneficeaall to you…" at bounding box center [256, 136] width 326 height 66
click at [360, 128] on textarea "More physical activity activies is more benefit beneficial beeneficeaall to you…" at bounding box center [256, 136] width 326 height 66
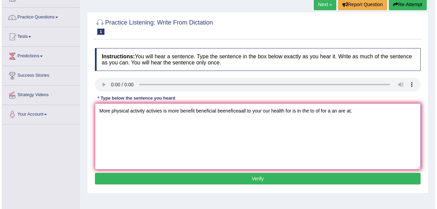
scroll to position [91, 0]
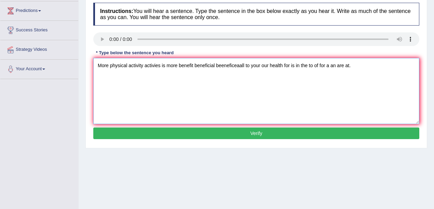
type textarea "More physical activity activies is more benefit beneficial beeneficeaall to you…"
click at [320, 128] on button "Verify" at bounding box center [256, 134] width 326 height 12
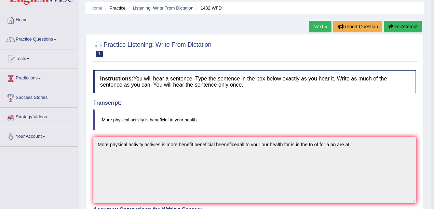
scroll to position [0, 0]
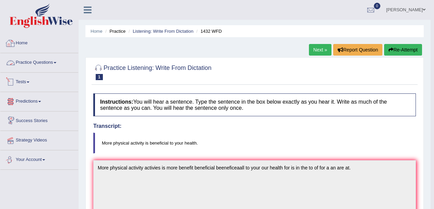
click at [41, 63] on link "Practice Questions" at bounding box center [39, 61] width 78 height 17
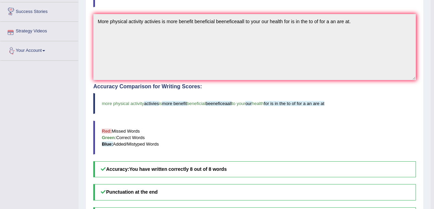
scroll to position [325, 0]
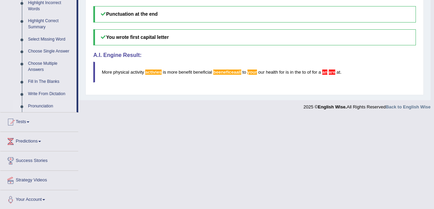
click at [38, 106] on link "Pronunciation" at bounding box center [51, 106] width 52 height 12
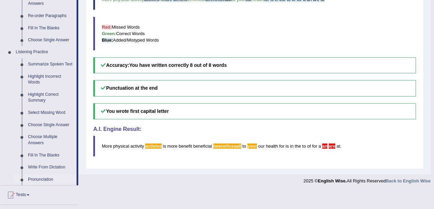
scroll to position [208, 0]
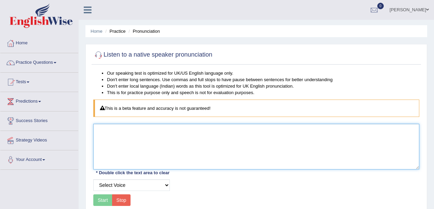
click at [174, 149] on textarea at bounding box center [256, 147] width 326 height 46
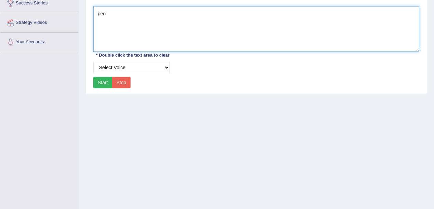
scroll to position [149, 0]
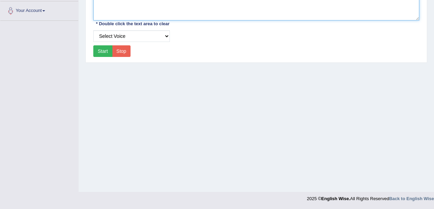
type textarea "pen"
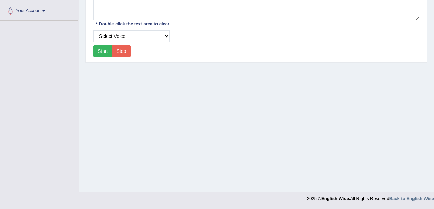
click at [97, 50] on button "Start" at bounding box center [102, 51] width 19 height 12
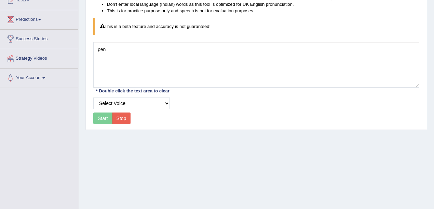
scroll to position [81, 0]
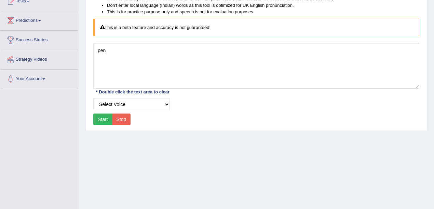
click at [100, 120] on button "Start" at bounding box center [102, 120] width 19 height 12
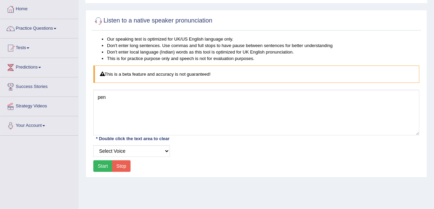
scroll to position [0, 0]
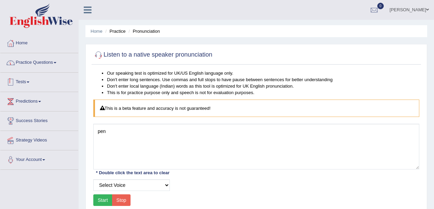
click at [48, 60] on link "Practice Questions" at bounding box center [39, 61] width 78 height 17
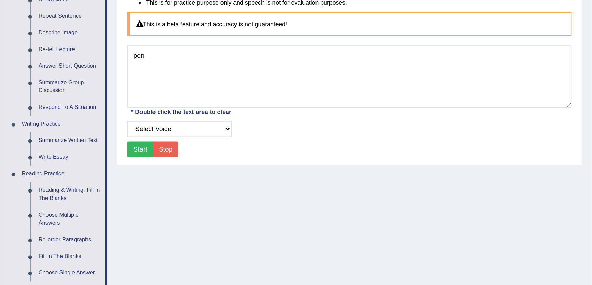
scroll to position [91, 0]
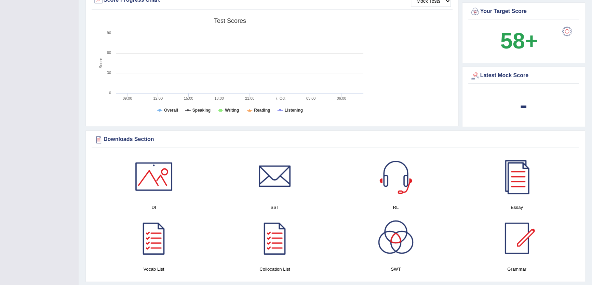
scroll to position [279, 0]
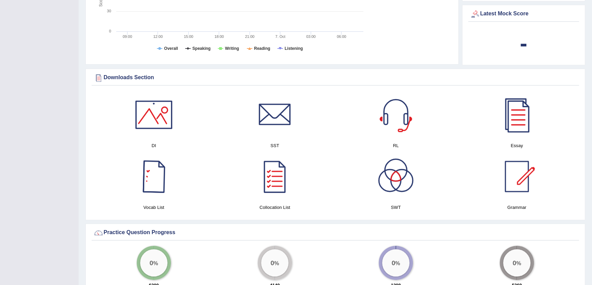
click at [164, 191] on div at bounding box center [154, 177] width 48 height 48
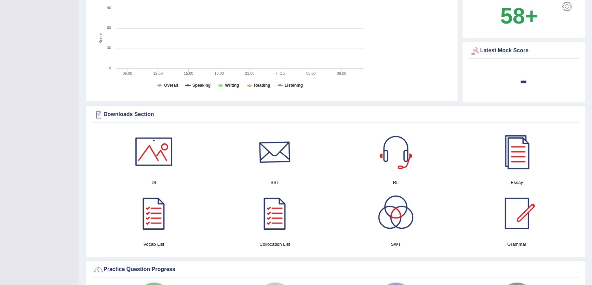
scroll to position [248, 0]
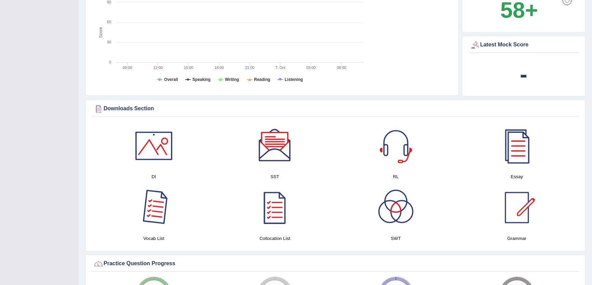
click at [137, 212] on div at bounding box center [154, 208] width 48 height 48
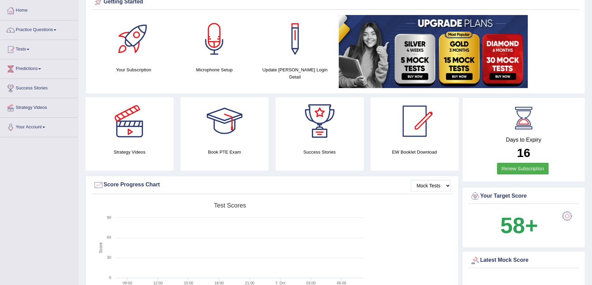
scroll to position [0, 0]
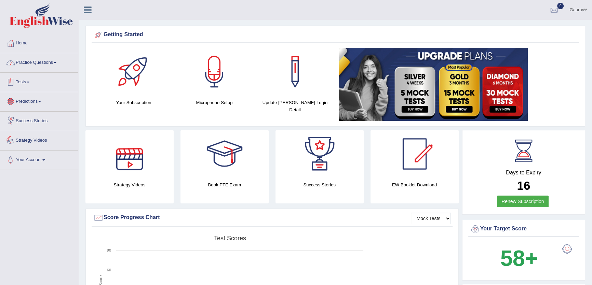
click at [36, 55] on link "Practice Questions" at bounding box center [39, 61] width 78 height 17
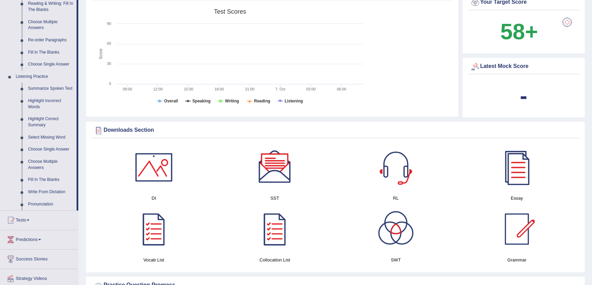
scroll to position [310, 0]
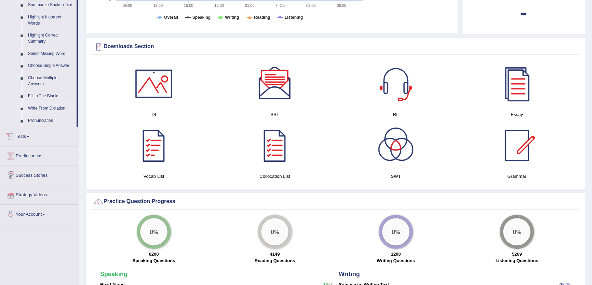
click at [55, 108] on link "Write From Dictation" at bounding box center [51, 108] width 52 height 12
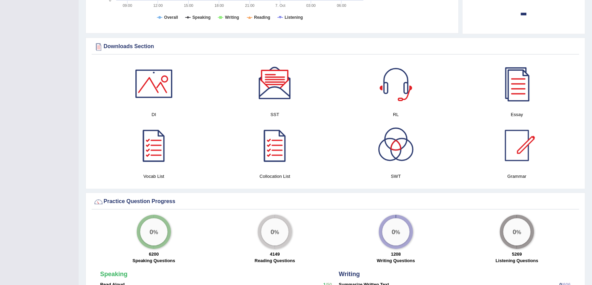
scroll to position [156, 0]
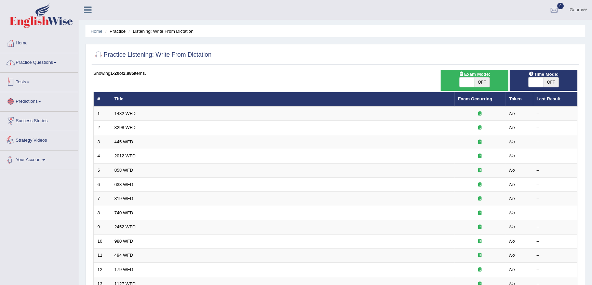
click at [23, 81] on link "Tests" at bounding box center [39, 81] width 78 height 17
click at [29, 112] on link "Take Mock Test" at bounding box center [45, 110] width 64 height 12
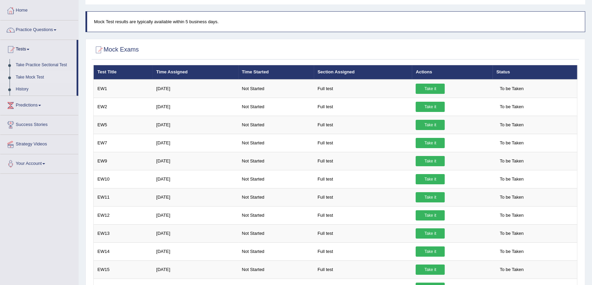
scroll to position [31, 0]
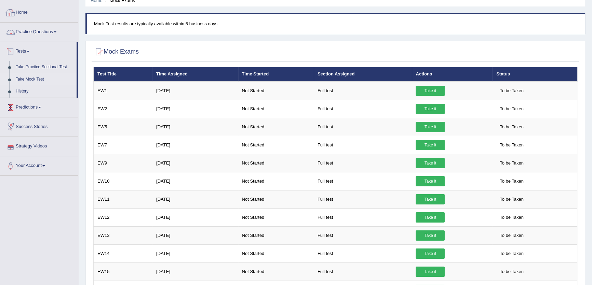
click at [17, 9] on link "Home" at bounding box center [39, 11] width 78 height 17
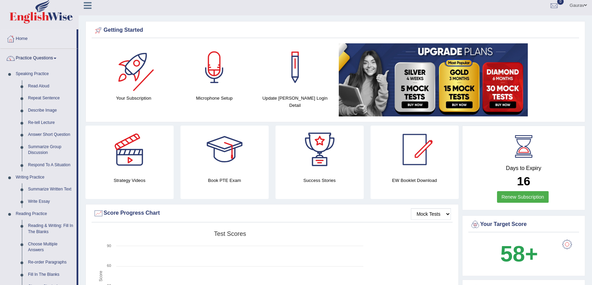
scroll to position [186, 0]
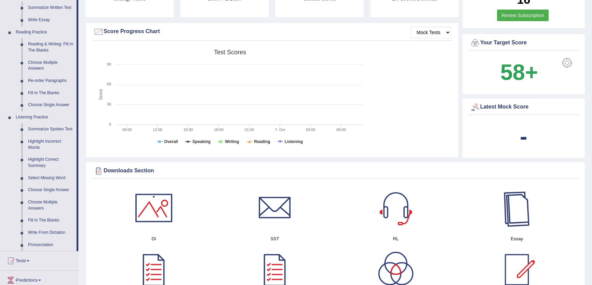
click at [520, 213] on div at bounding box center [517, 208] width 48 height 48
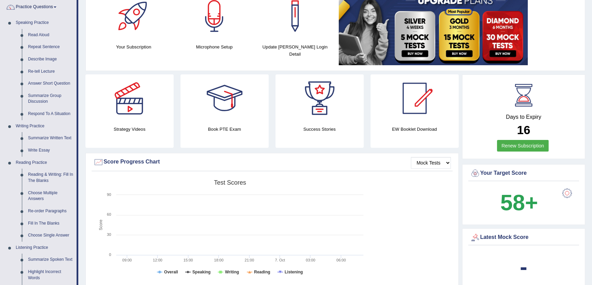
scroll to position [0, 0]
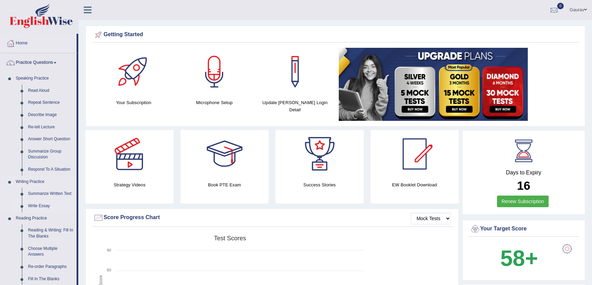
click at [38, 203] on link "Write Essay" at bounding box center [51, 206] width 52 height 12
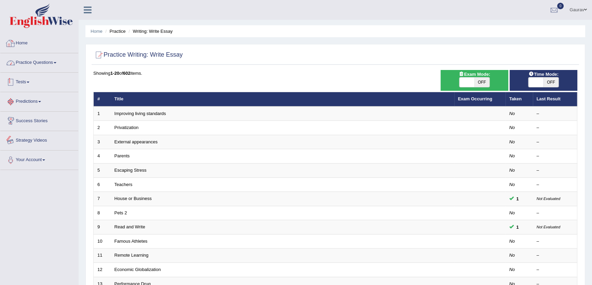
click at [56, 65] on link "Practice Questions" at bounding box center [39, 61] width 78 height 17
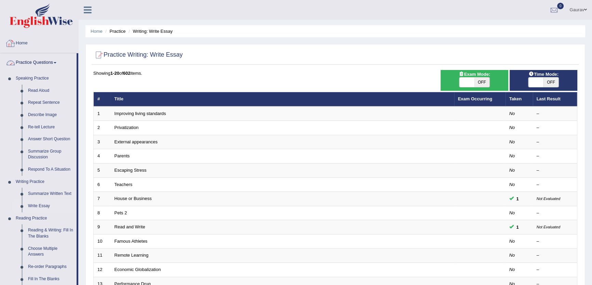
click at [23, 46] on link "Home" at bounding box center [39, 42] width 78 height 17
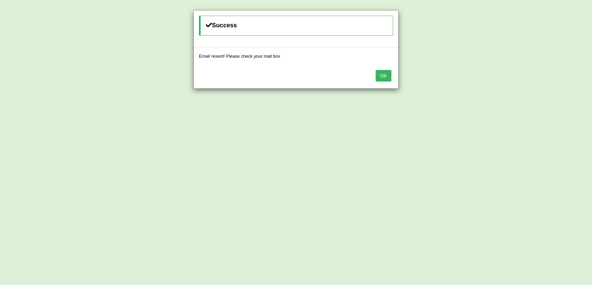
drag, startPoint x: 379, startPoint y: 79, endPoint x: 349, endPoint y: 109, distance: 42.0
click at [378, 79] on button "OK" at bounding box center [383, 76] width 16 height 12
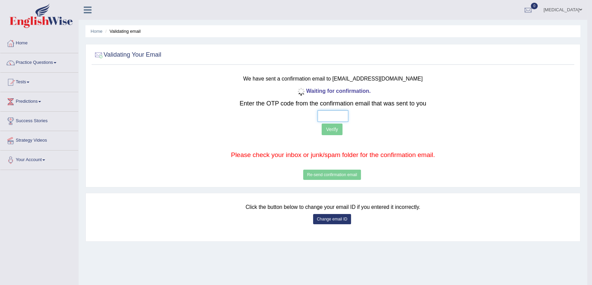
click at [321, 118] on input "text" at bounding box center [332, 116] width 31 height 12
drag, startPoint x: 423, startPoint y: 79, endPoint x: 346, endPoint y: 80, distance: 77.2
click at [346, 80] on h3 "We have sent a confirmation email to emilie.duvoid22@orange.fr" at bounding box center [333, 77] width 398 height 9
copy small "emilie.duvoid22@orange.fr"
click at [494, 87] on div "Waiting for confirmation. Enter the OTP code from the confirmation email that w…" at bounding box center [333, 134] width 398 height 96
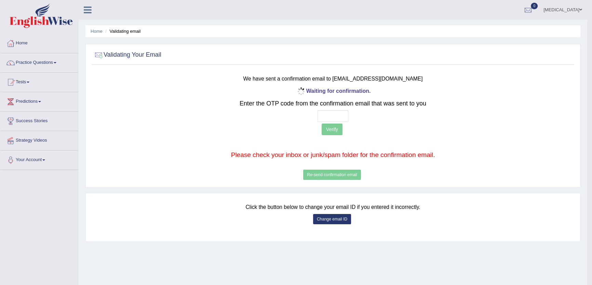
click at [318, 174] on div "Waiting for confirmation. Enter the OTP code from the confirmation email that w…" at bounding box center [333, 134] width 398 height 96
click at [330, 219] on button "Change email ID" at bounding box center [332, 219] width 38 height 10
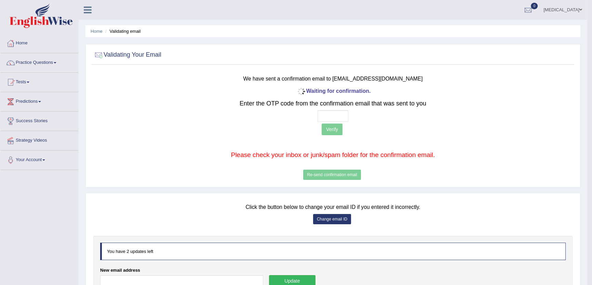
scroll to position [73, 0]
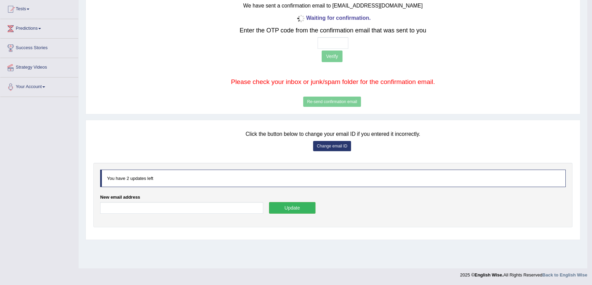
click at [177, 215] on div "New email address" at bounding box center [181, 205] width 163 height 23
click at [185, 209] on input "New email address" at bounding box center [181, 208] width 163 height 12
click at [120, 208] on input "emilie.guvoid" at bounding box center [181, 208] width 163 height 12
click at [150, 202] on input "emilie.uvoid" at bounding box center [181, 208] width 163 height 12
click at [119, 209] on input "emilie.uvoid" at bounding box center [181, 208] width 163 height 12
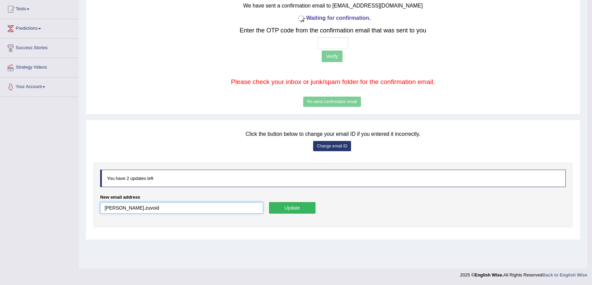
click at [139, 207] on input "emilie.zuvoid" at bounding box center [181, 208] width 163 height 12
click at [120, 208] on input "emilie.zuvoid" at bounding box center [181, 208] width 163 height 12
click at [137, 205] on input "emilie.duvoid" at bounding box center [181, 208] width 163 height 12
type input "emilie.duvoid@gmail.com"
click at [288, 206] on button "Update" at bounding box center [292, 208] width 46 height 12
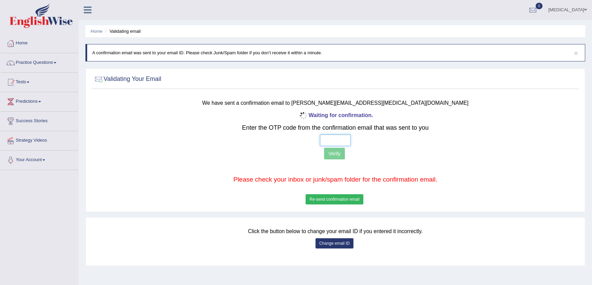
click at [321, 138] on input "text" at bounding box center [335, 141] width 31 height 12
type input "9 3 3 8"
click at [332, 157] on button "Verify" at bounding box center [334, 154] width 21 height 12
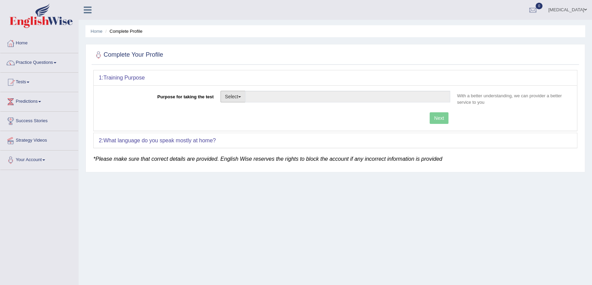
click at [229, 98] on button "Select" at bounding box center [232, 97] width 25 height 12
click at [233, 112] on link "Student Visa" at bounding box center [251, 111] width 61 height 9
type input "Student Visa"
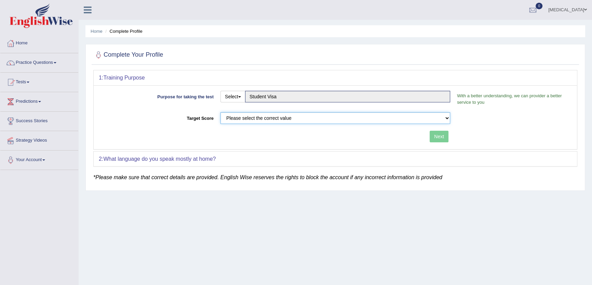
click at [238, 120] on select "Please select the correct value 50 (6 bands) 58 (6.5 bands) 65 (7 bands) 79 (8 …" at bounding box center [335, 118] width 230 height 12
select select "50"
click at [220, 112] on select "Please select the correct value 50 (6 bands) 58 (6.5 bands) 65 (7 bands) 79 (8 …" at bounding box center [335, 118] width 230 height 12
click at [439, 137] on button "Next" at bounding box center [438, 137] width 19 height 12
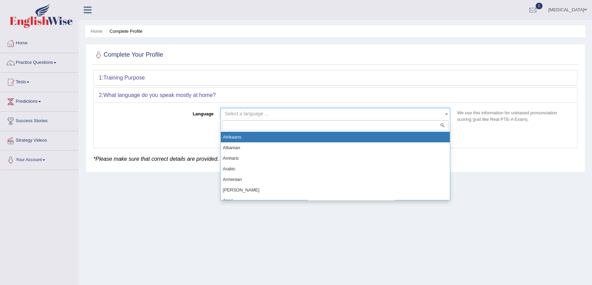
click at [258, 116] on span "Select a language ..." at bounding box center [333, 113] width 217 height 7
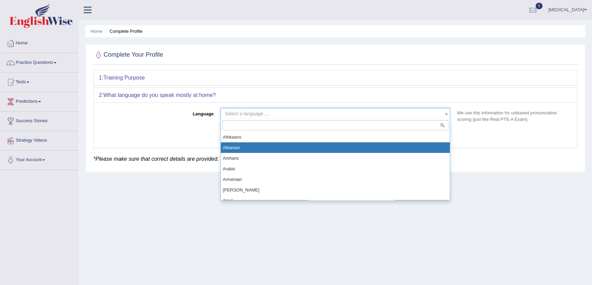
select select "Albanian"
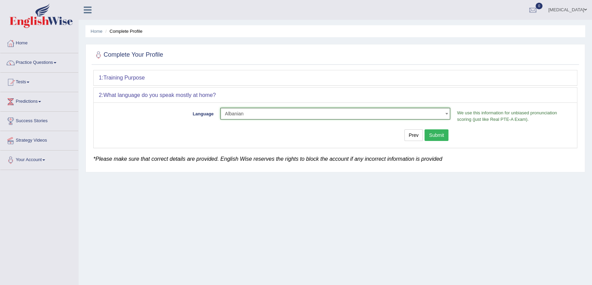
click at [436, 137] on button "Submit" at bounding box center [436, 135] width 24 height 12
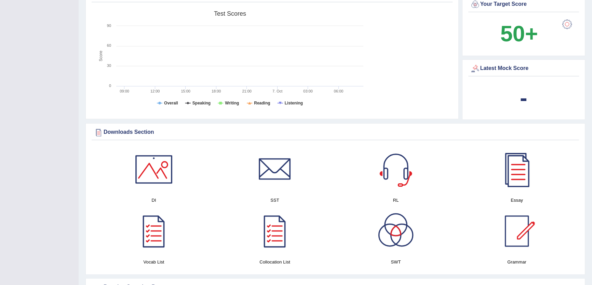
scroll to position [249, 0]
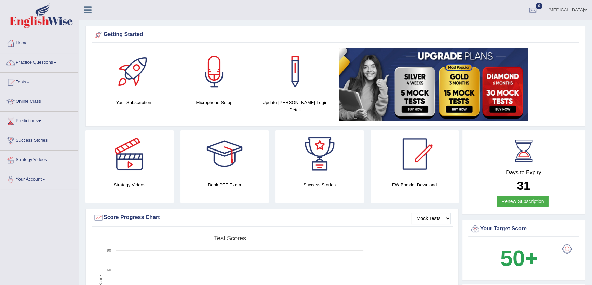
click at [543, 9] on link "0" at bounding box center [532, 9] width 20 height 18
click at [570, 6] on link "[MEDICAL_DATA]" at bounding box center [567, 9] width 49 height 18
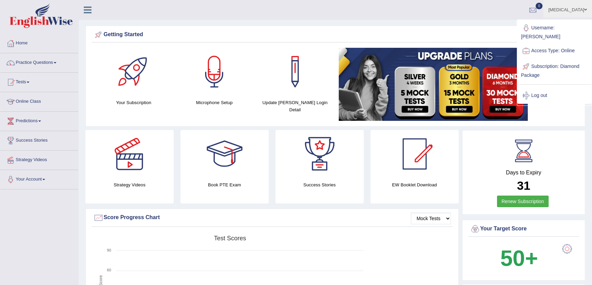
click at [378, 8] on ul "Duvoid Toggle navigation Username: Emilie Access Type: Online Subscription: Dia…" at bounding box center [412, 9] width 359 height 19
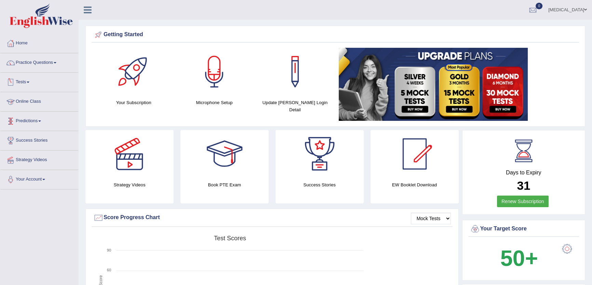
click at [31, 101] on link "Online Class" at bounding box center [39, 100] width 78 height 17
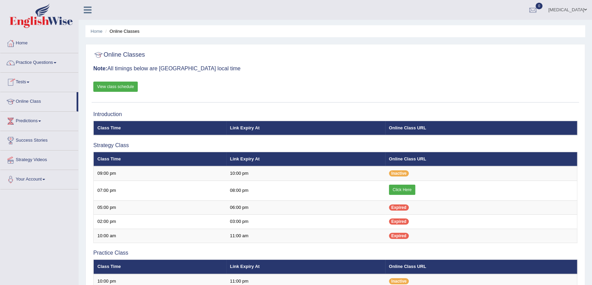
click at [119, 84] on link "View class schedule" at bounding box center [115, 87] width 44 height 10
click at [122, 88] on link "View class schedule" at bounding box center [115, 87] width 44 height 10
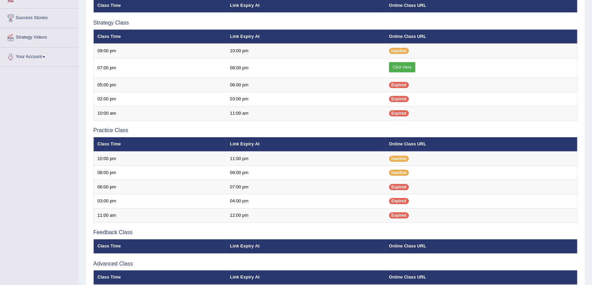
scroll to position [124, 0]
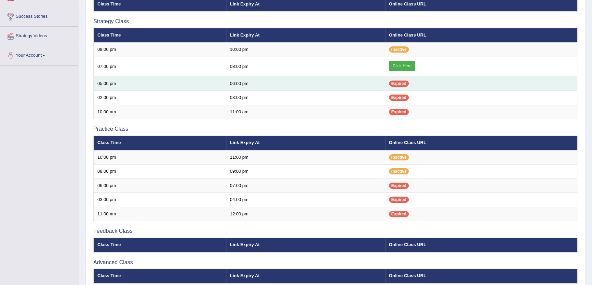
click at [452, 81] on td "Expired" at bounding box center [481, 84] width 192 height 14
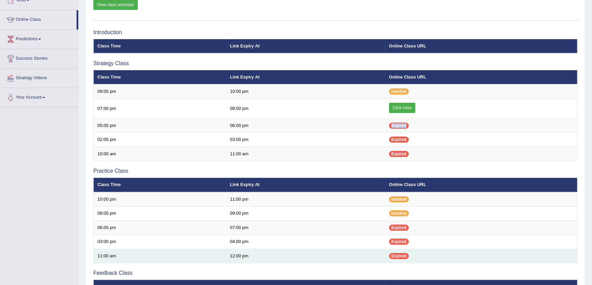
scroll to position [93, 0]
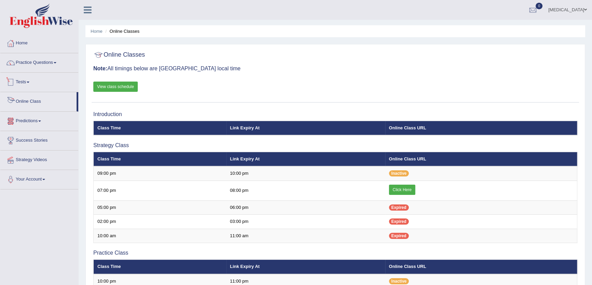
click at [24, 82] on link "Tests" at bounding box center [39, 81] width 78 height 17
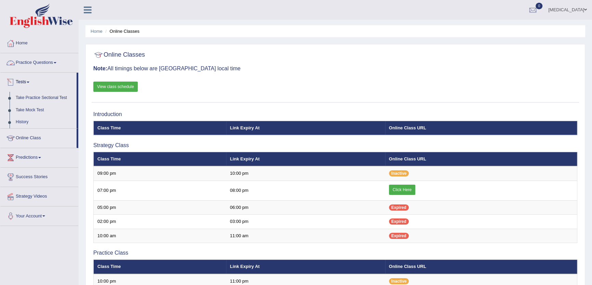
click at [46, 59] on link "Practice Questions" at bounding box center [39, 61] width 78 height 17
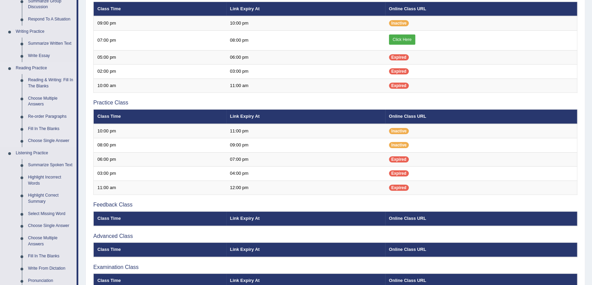
scroll to position [186, 0]
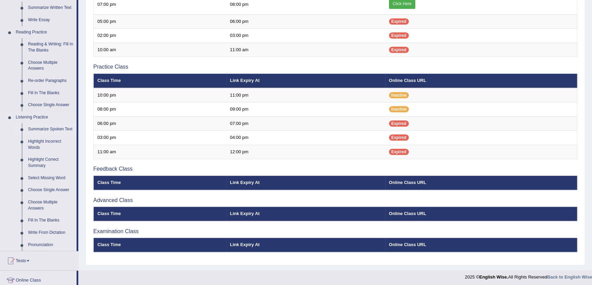
click at [45, 129] on link "Summarize Spoken Text" at bounding box center [51, 129] width 52 height 12
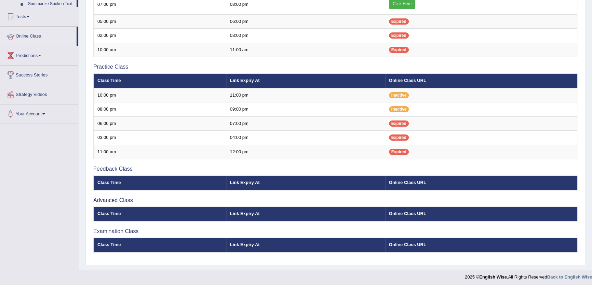
scroll to position [148, 0]
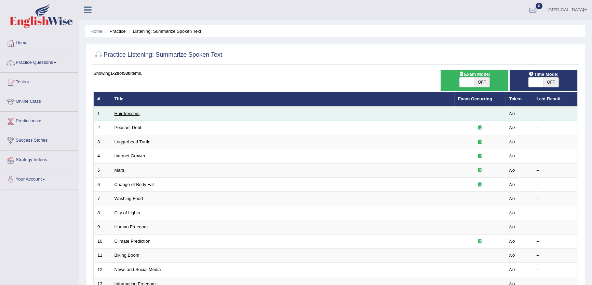
click at [137, 112] on link "Hairdressers" at bounding box center [126, 113] width 25 height 5
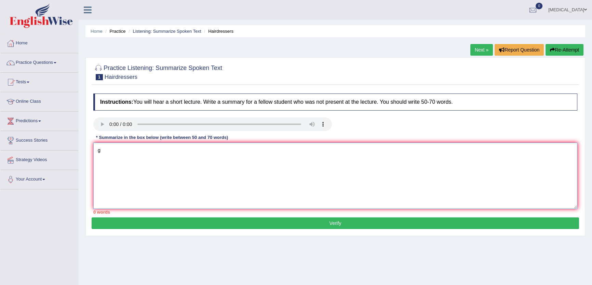
click at [236, 168] on textarea "g" at bounding box center [335, 176] width 484 height 66
type textarea "gbngb"
click at [406, 225] on button "Verify" at bounding box center [335, 224] width 487 height 12
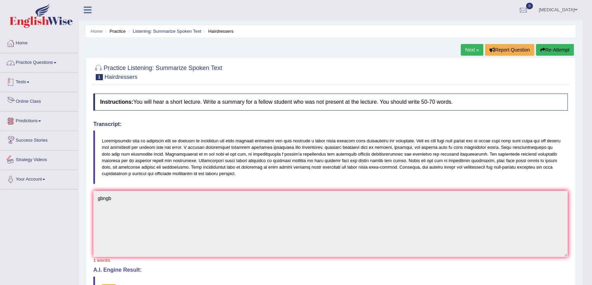
click at [19, 82] on link "Tests" at bounding box center [39, 81] width 78 height 17
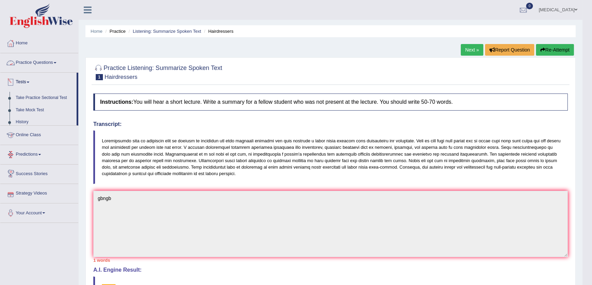
click at [32, 56] on link "Practice Questions" at bounding box center [39, 61] width 78 height 17
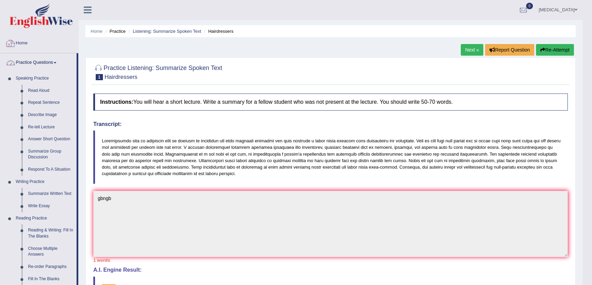
click at [48, 57] on link "Practice Questions" at bounding box center [38, 61] width 76 height 17
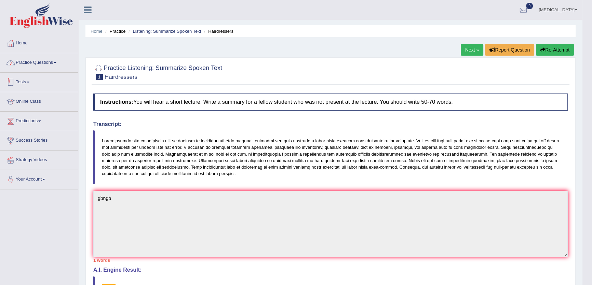
click at [31, 83] on link "Tests" at bounding box center [39, 81] width 78 height 17
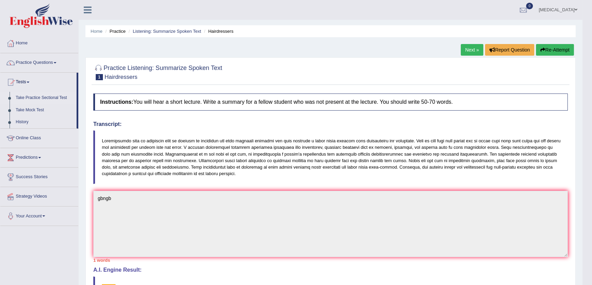
click at [48, 97] on link "Take Practice Sectional Test" at bounding box center [45, 98] width 64 height 12
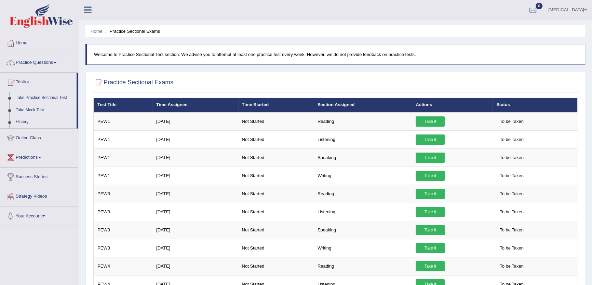
scroll to position [31, 0]
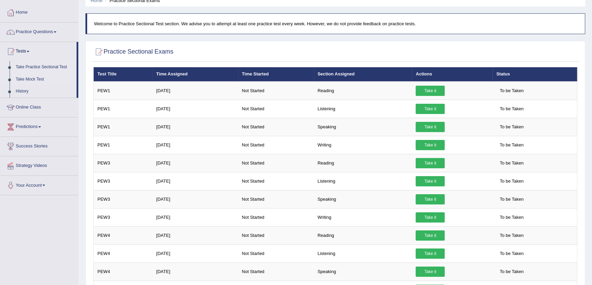
click at [32, 79] on link "Take Mock Test" at bounding box center [45, 79] width 64 height 12
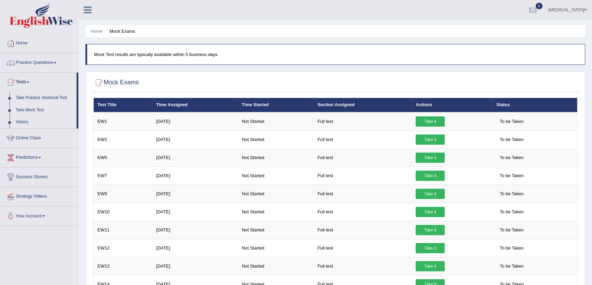
click at [574, 11] on link "[MEDICAL_DATA]" at bounding box center [567, 9] width 49 height 18
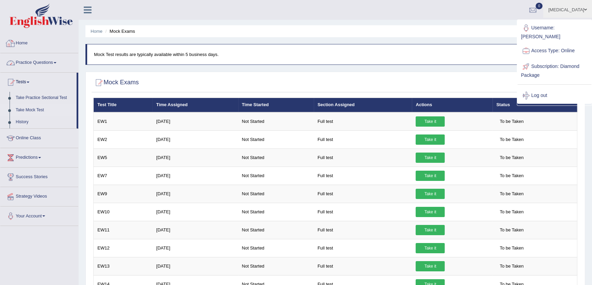
click at [22, 45] on link "Home" at bounding box center [39, 42] width 78 height 17
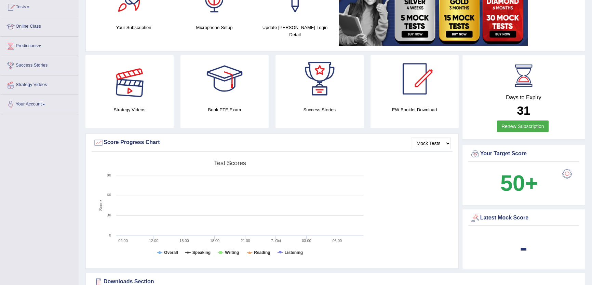
scroll to position [155, 0]
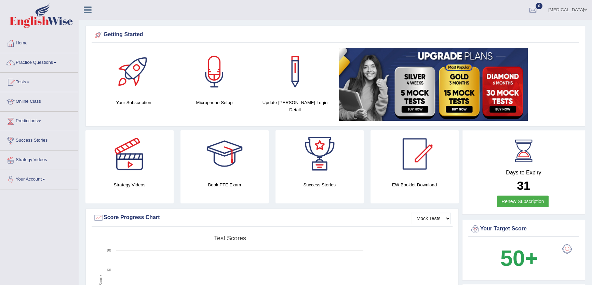
click at [560, 281] on div "Days to Expiry 31 Renew Subscription Your Target Score 50+ Latest Mock Score -" at bounding box center [523, 239] width 123 height 218
